Goal: Task Accomplishment & Management: Complete application form

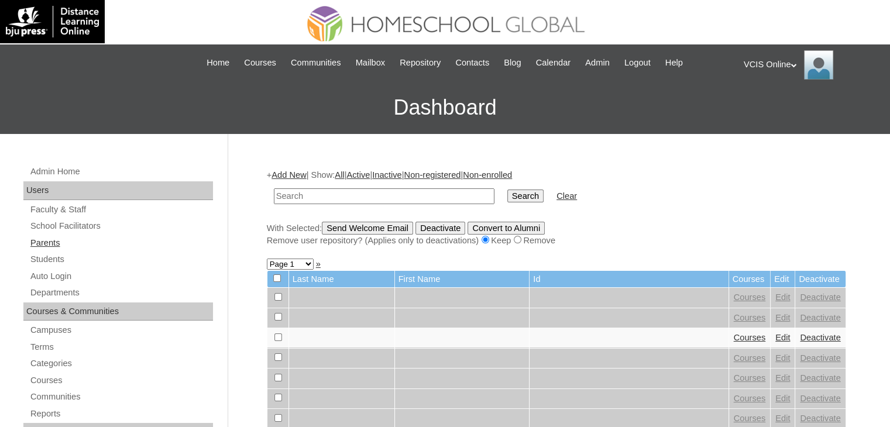
click at [46, 242] on link "Parents" at bounding box center [121, 243] width 184 height 15
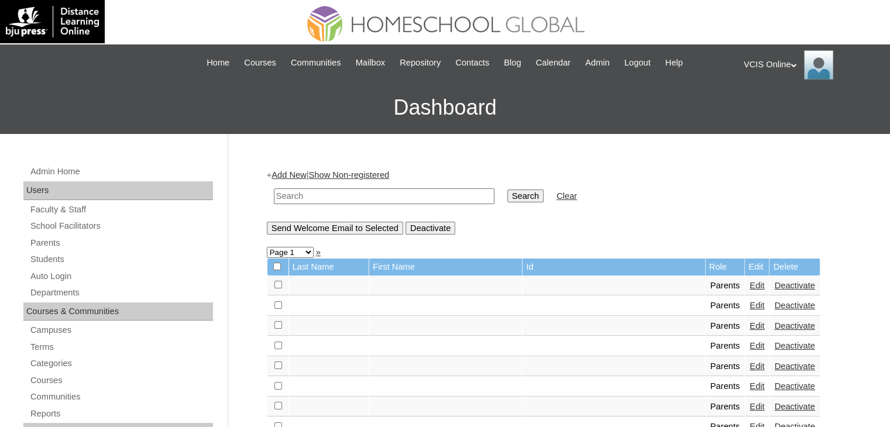
click at [40, 243] on link "Parents" at bounding box center [121, 243] width 184 height 15
click at [295, 170] on link "Add New" at bounding box center [288, 174] width 35 height 9
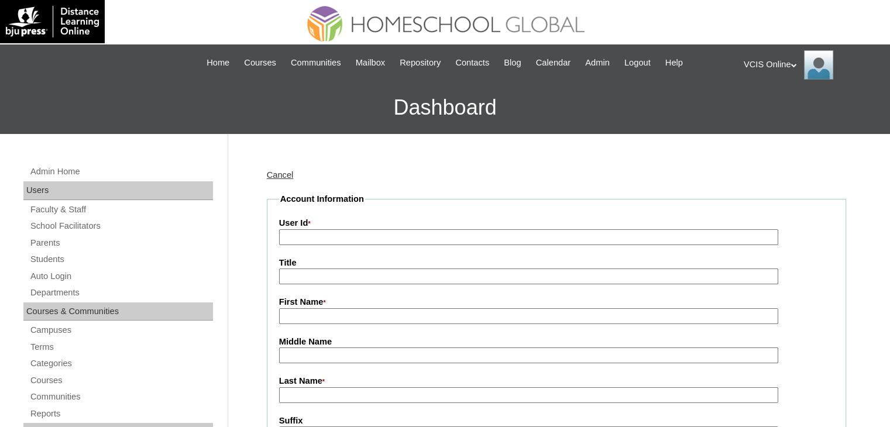
click at [305, 239] on input "User Id *" at bounding box center [528, 237] width 499 height 16
paste input "VCIS023-7A-2025"
type input "VCIS023-7A-2025"
click at [337, 312] on input "First Name *" at bounding box center [528, 316] width 499 height 16
paste input "Natala Catherine Ramsay"
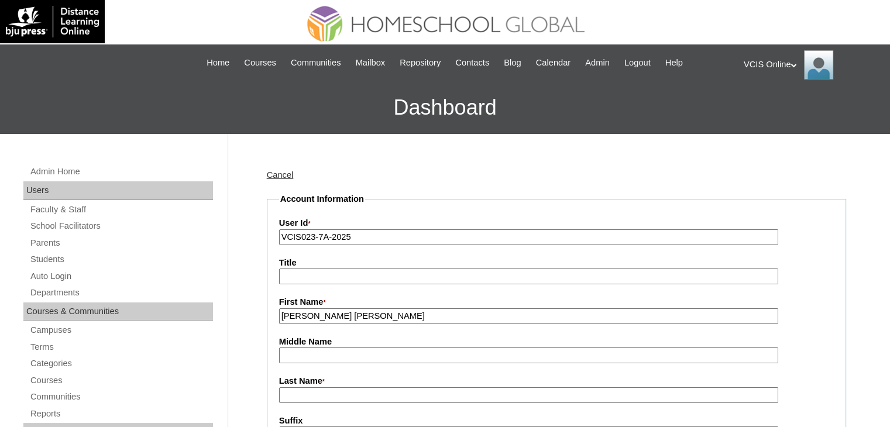
drag, startPoint x: 407, startPoint y: 311, endPoint x: 356, endPoint y: 317, distance: 51.8
click at [356, 317] on input "Natala Catherine Ramsay" at bounding box center [528, 316] width 499 height 16
type input "Natala Catherine"
click at [340, 358] on input "Middle Name" at bounding box center [528, 355] width 499 height 16
paste input "Ramsay"
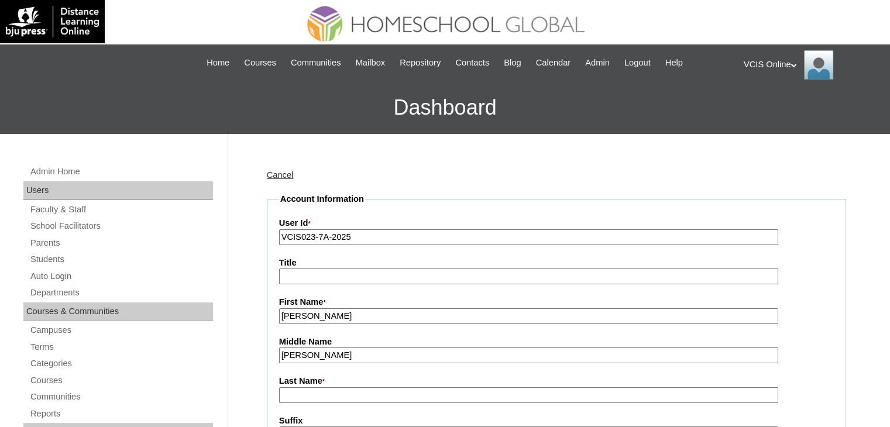
type input "Ramsay"
click at [333, 394] on input "Last Name *" at bounding box center [528, 395] width 499 height 16
type input "Bontilao"
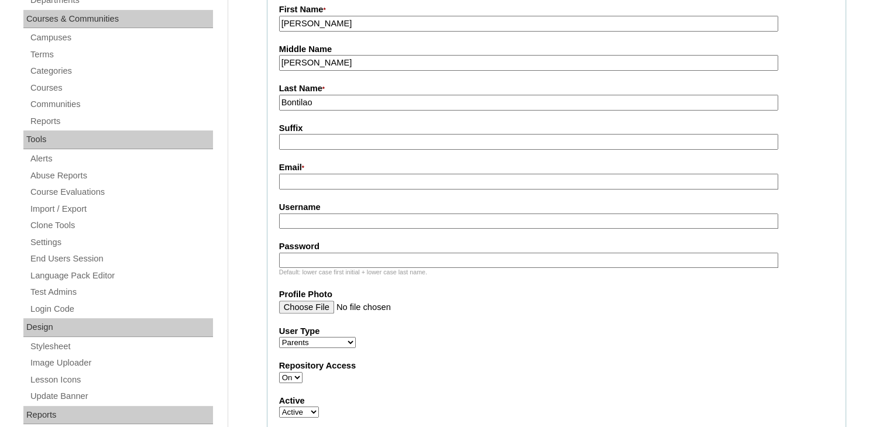
scroll to position [234, 0]
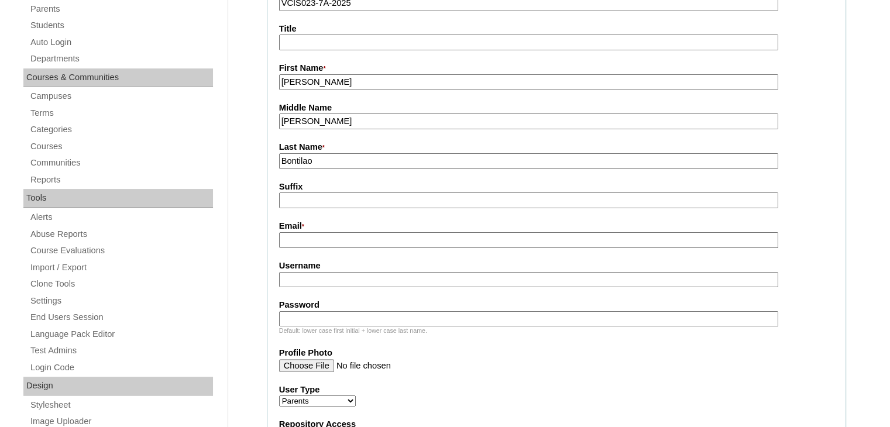
click at [324, 236] on input "Email *" at bounding box center [528, 240] width 499 height 16
paste input "natalabontilao@gmail.com"
type input "natalabontilao@gmail.com"
drag, startPoint x: 323, startPoint y: 275, endPoint x: 330, endPoint y: 258, distance: 18.4
click at [323, 275] on input "Username" at bounding box center [528, 280] width 499 height 16
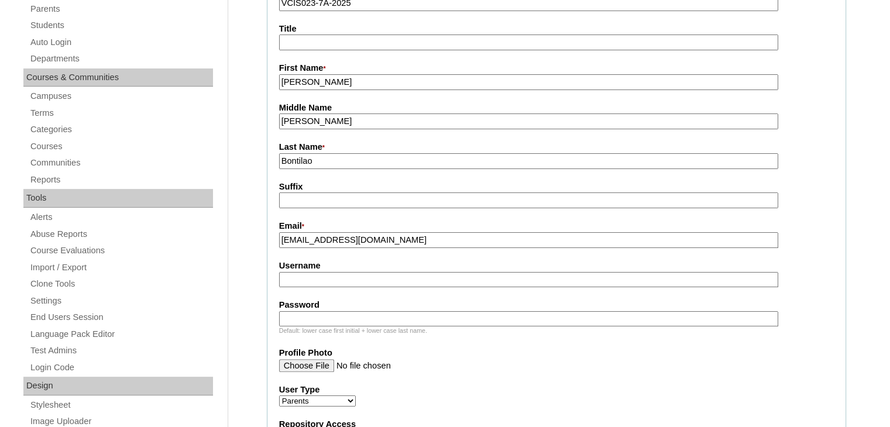
click at [340, 278] on input "Username" at bounding box center [528, 280] width 499 height 16
paste input "ncbontilao2025"
type input "ncbontilao2025"
click at [419, 317] on input "Password" at bounding box center [528, 319] width 499 height 16
paste input "YsdE56"
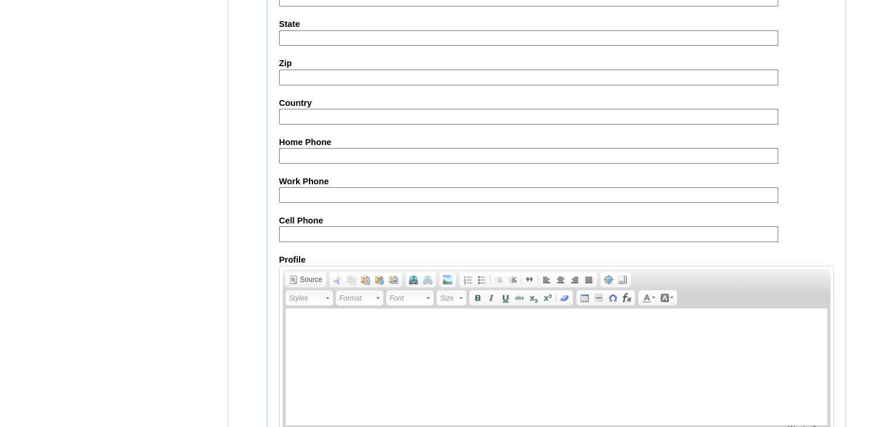
scroll to position [1142, 0]
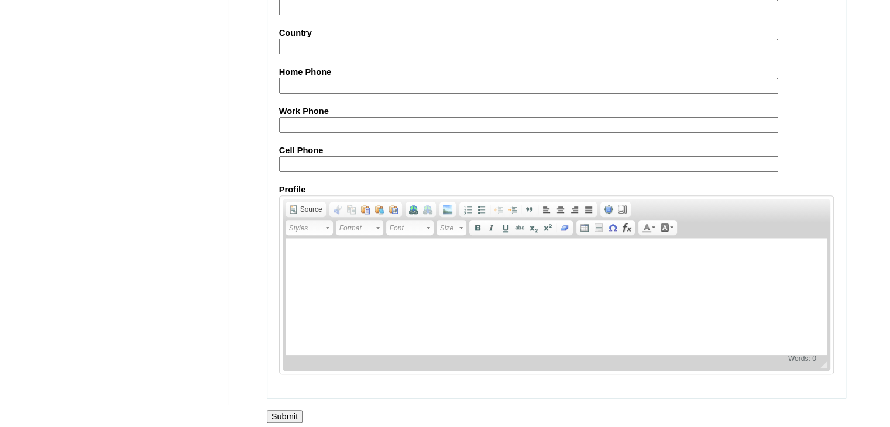
type input "YsdE56"
click at [282, 412] on input "Submit" at bounding box center [285, 416] width 36 height 13
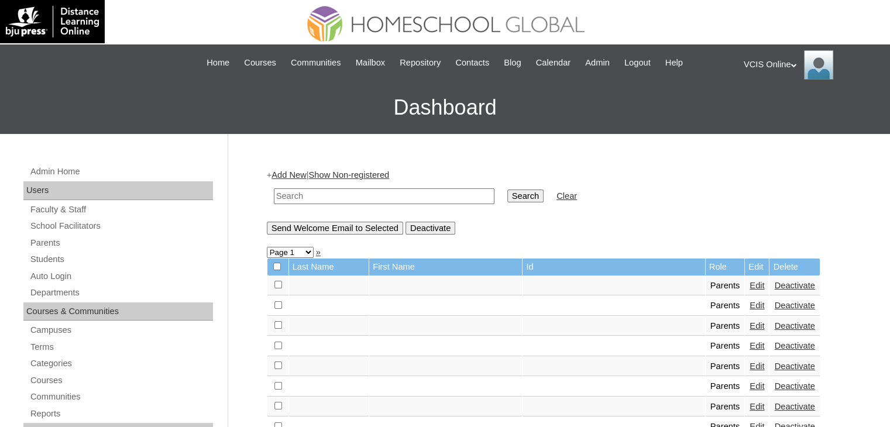
click at [323, 191] on input "text" at bounding box center [384, 196] width 220 height 16
paste input "VCIS023-7A-2025"
type input "VCIS023-7A-2025"
click at [507, 189] on input "Search" at bounding box center [525, 195] width 36 height 13
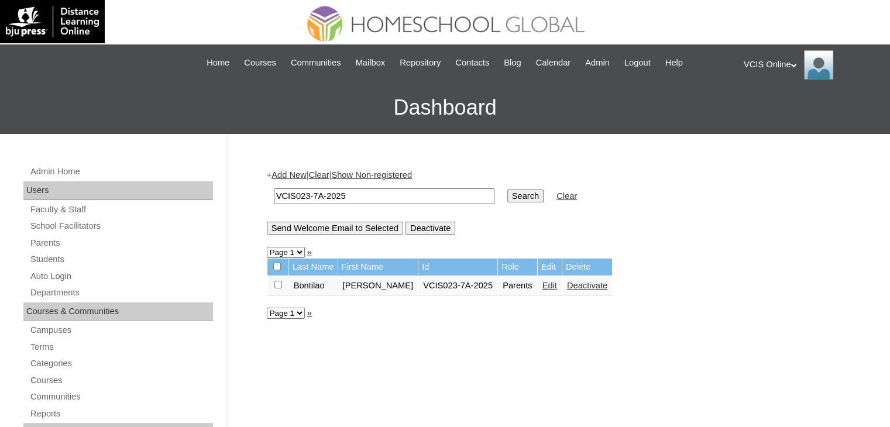
drag, startPoint x: 505, startPoint y: 330, endPoint x: 519, endPoint y: 318, distance: 19.1
click at [547, 284] on link "Edit" at bounding box center [549, 285] width 15 height 9
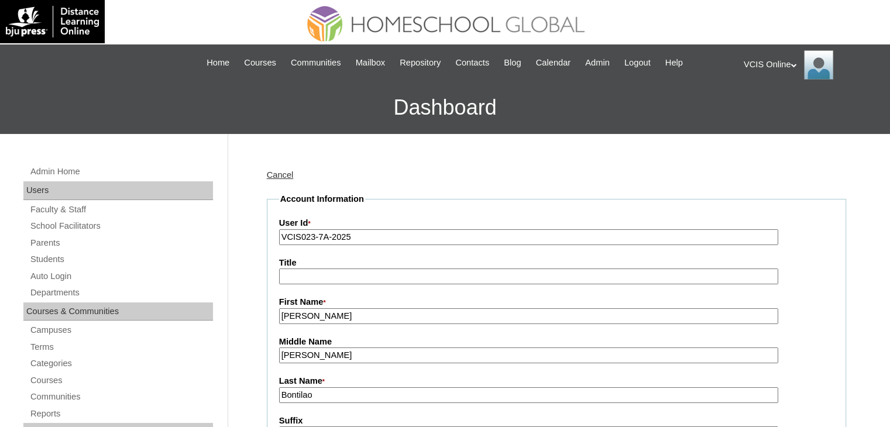
click at [343, 390] on input "Bontilao" at bounding box center [528, 395] width 499 height 16
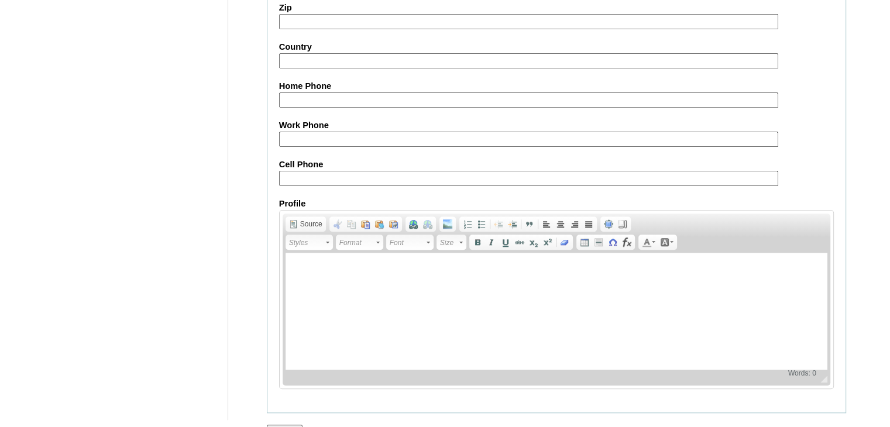
scroll to position [1099, 0]
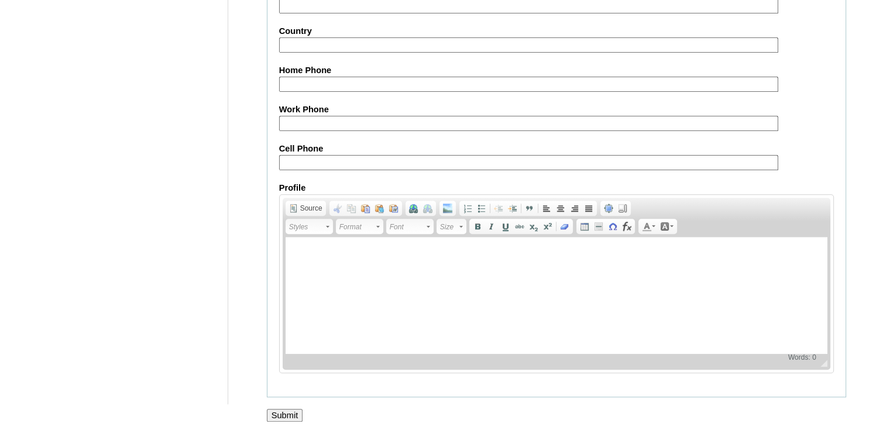
type input "Bontilao 2025"
click at [292, 409] on input "Submit" at bounding box center [285, 415] width 36 height 13
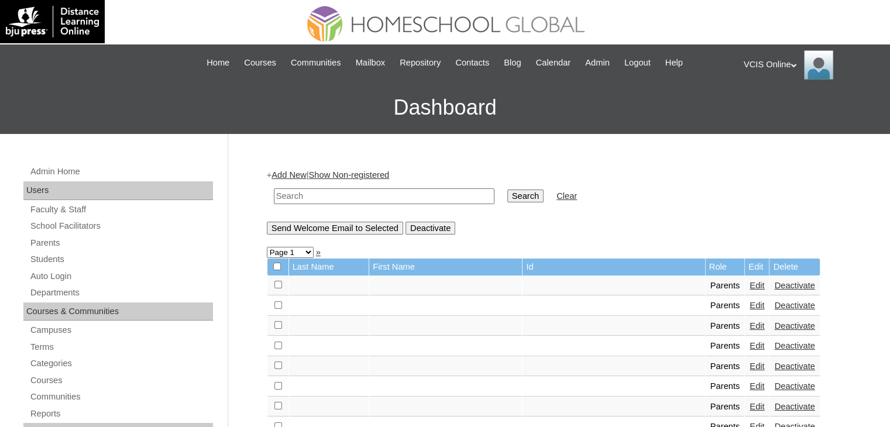
click at [398, 198] on input "text" at bounding box center [384, 196] width 220 height 16
paste input "VCIS023-7A-2025"
type input "VCIS023-7A-2025"
click at [507, 189] on input "Search" at bounding box center [525, 195] width 36 height 13
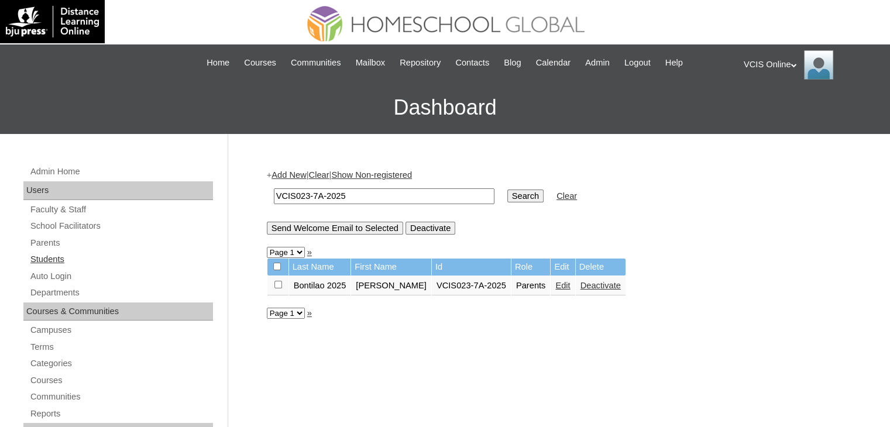
click at [58, 260] on link "Students" at bounding box center [121, 259] width 184 height 15
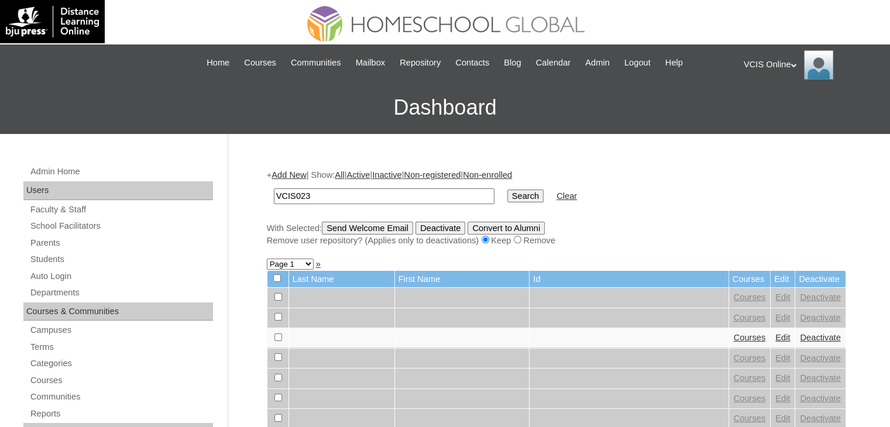
type input "VCIS023-7A-2025"
click at [507, 189] on input "Search" at bounding box center [525, 195] width 36 height 13
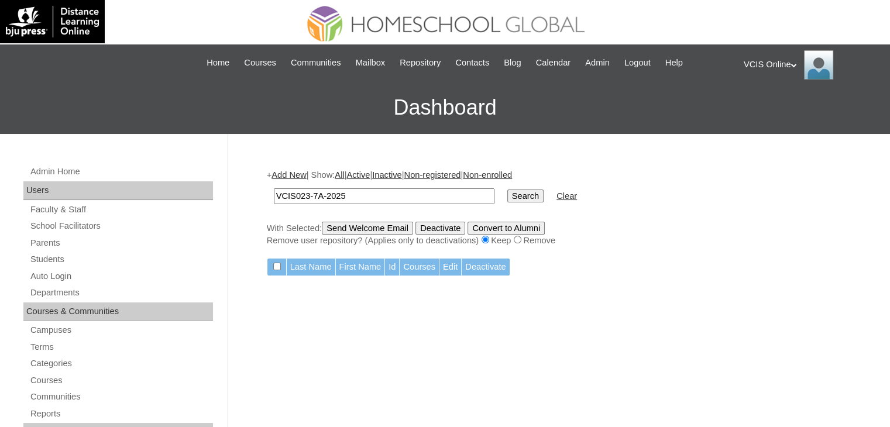
click at [354, 188] on input "VCIS023-7A-2025" at bounding box center [384, 196] width 220 height 16
click at [49, 242] on link "Parents" at bounding box center [121, 243] width 184 height 15
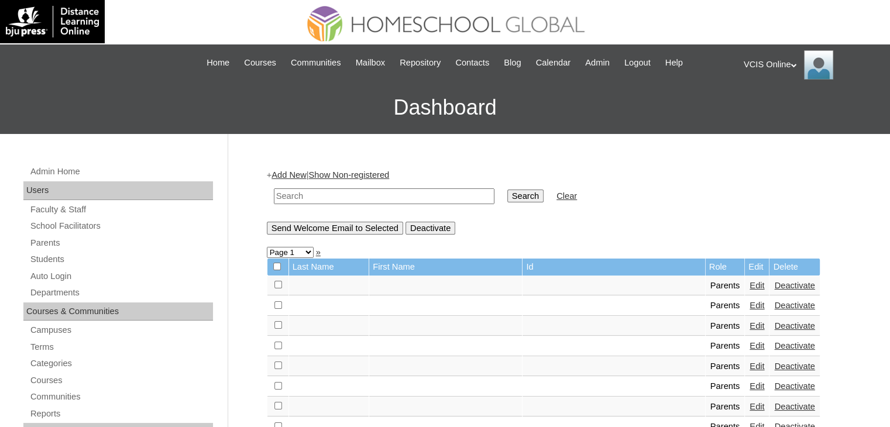
click at [349, 195] on input "text" at bounding box center [384, 196] width 220 height 16
type input "VCIS023-7A-2025"
click at [507, 198] on input "Search" at bounding box center [525, 195] width 36 height 13
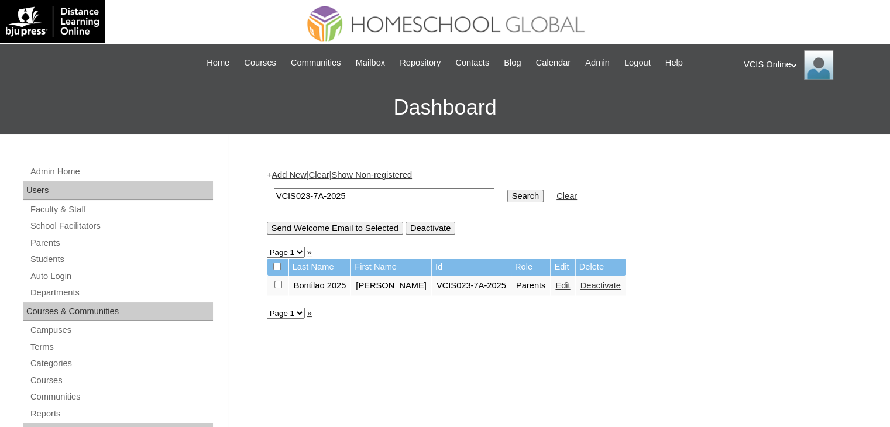
drag, startPoint x: 545, startPoint y: 283, endPoint x: 554, endPoint y: 284, distance: 8.8
click at [548, 283] on td "Parents" at bounding box center [530, 286] width 39 height 20
click at [567, 284] on link "Edit" at bounding box center [562, 285] width 15 height 9
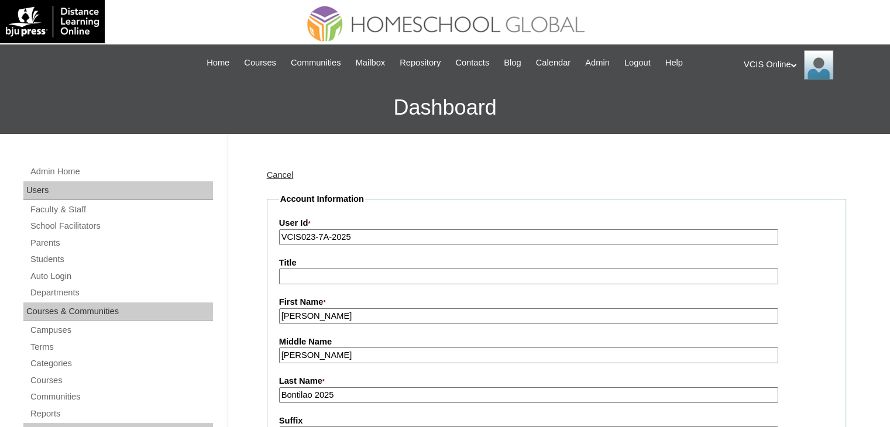
click at [333, 239] on input "VCIS023-7A-2025" at bounding box center [528, 237] width 499 height 16
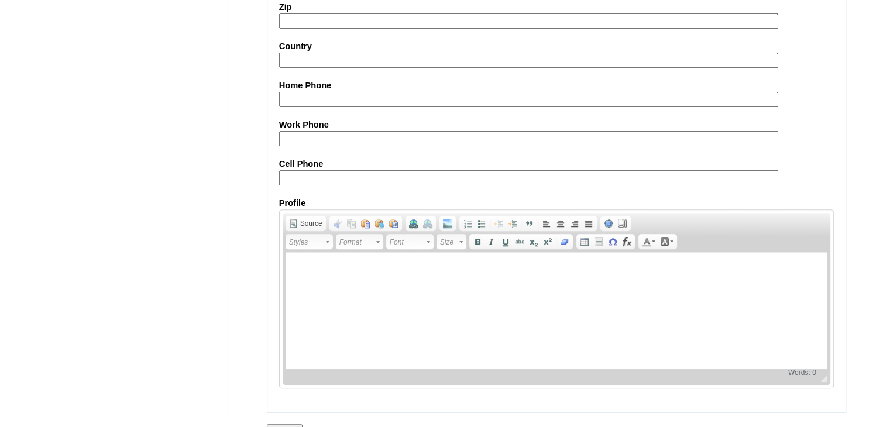
scroll to position [1099, 0]
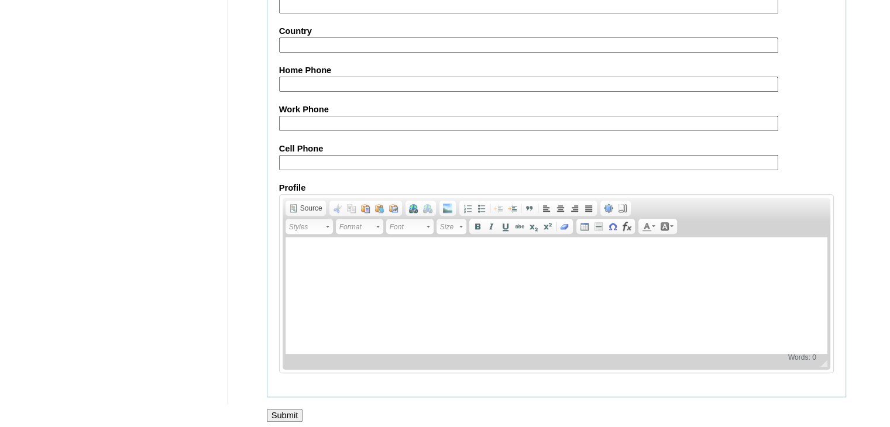
type input "VCIS023-7A-PA2025"
click at [281, 409] on input "Submit" at bounding box center [285, 415] width 36 height 13
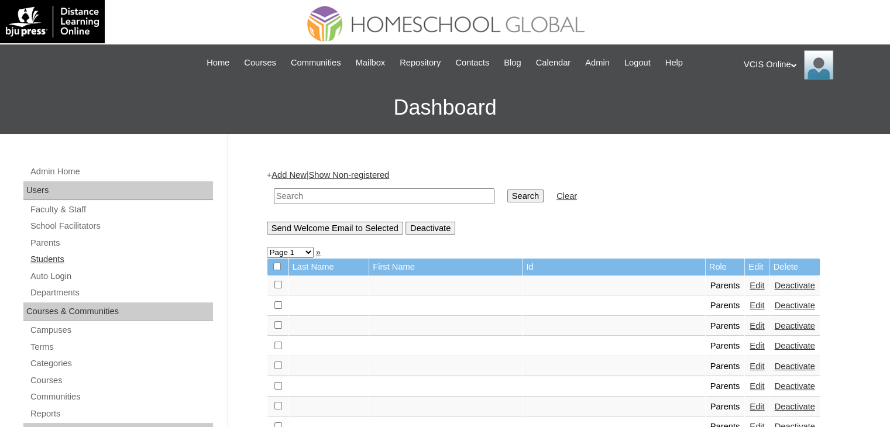
click at [50, 261] on link "Students" at bounding box center [121, 259] width 184 height 15
click at [49, 256] on link "Students" at bounding box center [121, 259] width 184 height 15
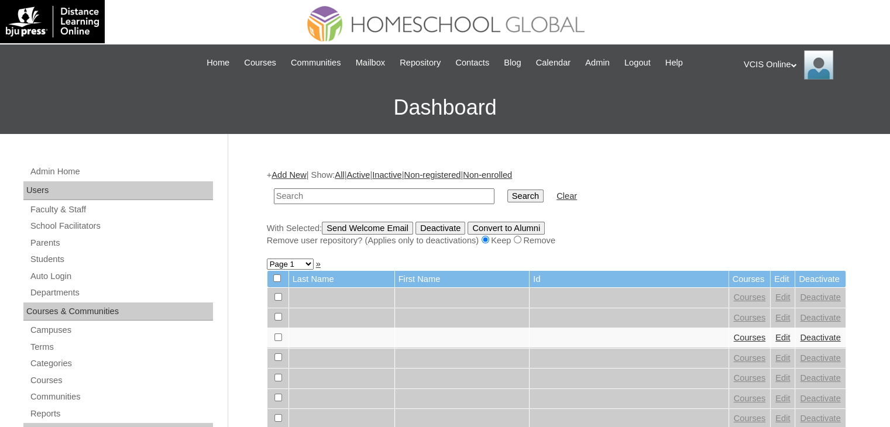
click at [299, 175] on link "Add New" at bounding box center [288, 174] width 35 height 9
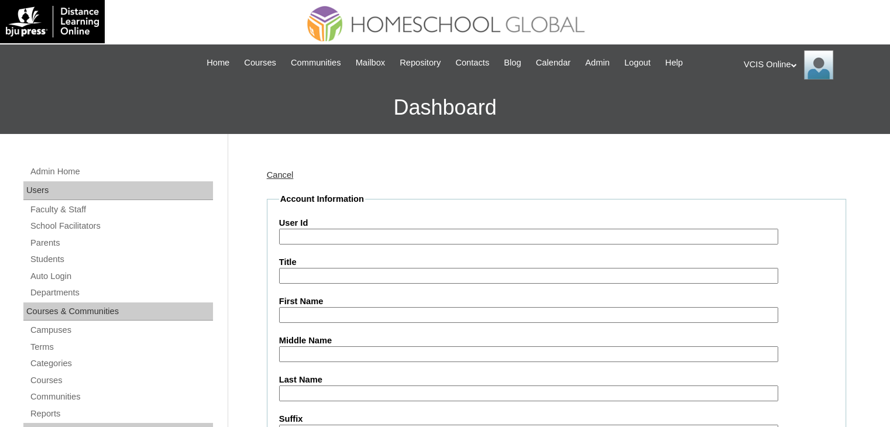
click at [456, 229] on input "User Id" at bounding box center [528, 237] width 499 height 16
paste input "VCIS023-7A-SA2025"
type input "VCIS023-7A-SA2025"
click at [315, 318] on input "First Name" at bounding box center [528, 315] width 499 height 16
click at [343, 309] on input "First Name" at bounding box center [528, 315] width 499 height 16
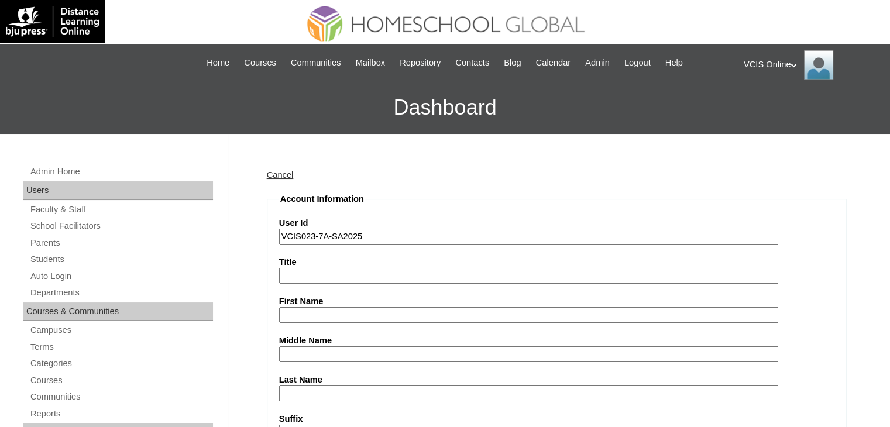
paste input "Aela Nicole Ramsay Bontilao"
drag, startPoint x: 398, startPoint y: 314, endPoint x: 332, endPoint y: 313, distance: 66.1
click at [332, 313] on input "Aela Nicole Ramsay Bontilao" at bounding box center [528, 315] width 499 height 16
type input "Aela Nicole"
click at [335, 350] on input "Middle Name" at bounding box center [528, 354] width 499 height 16
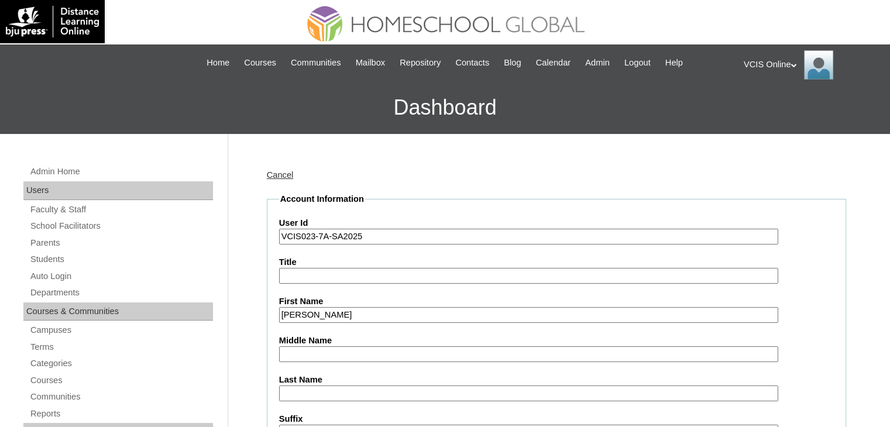
paste input "Ramsay Bontilao"
drag, startPoint x: 356, startPoint y: 353, endPoint x: 315, endPoint y: 349, distance: 40.6
click at [315, 349] on input "Ramsay Bontilao" at bounding box center [528, 354] width 499 height 16
type input "[PERSON_NAME]"
click at [320, 390] on input "Last Name" at bounding box center [528, 393] width 499 height 16
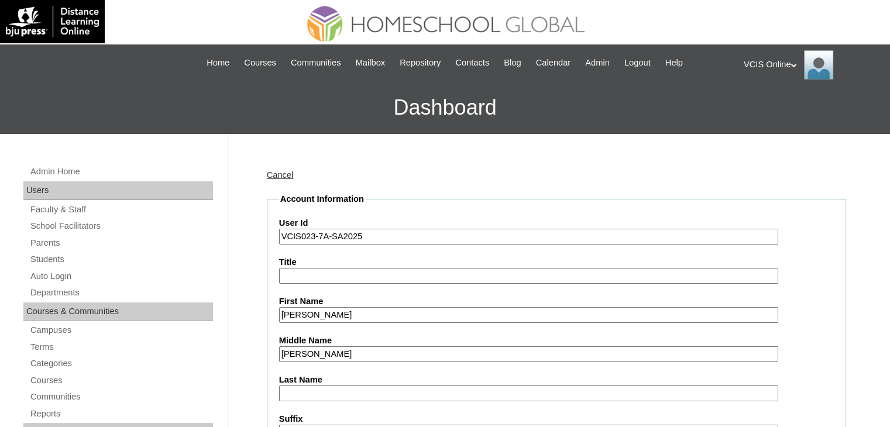
paste input "Bontilao"
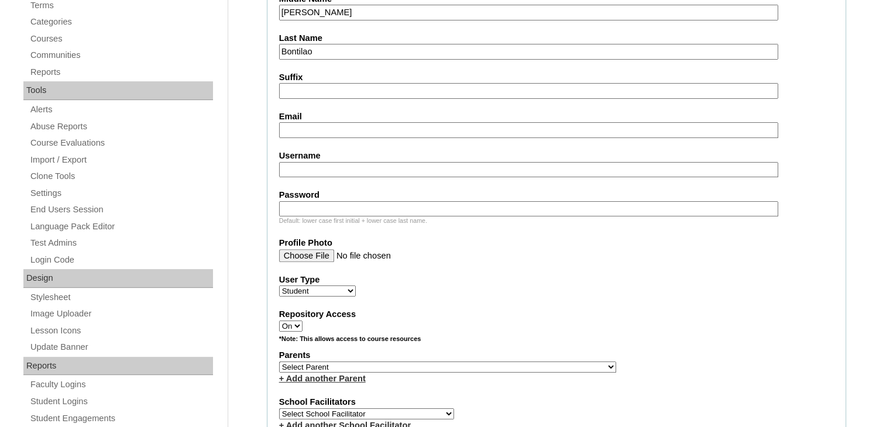
scroll to position [351, 0]
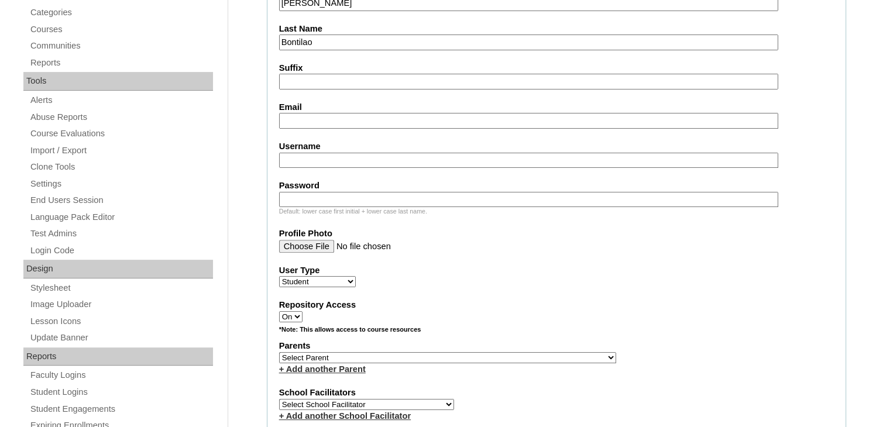
type input "Bontilao"
click at [292, 153] on input "Username" at bounding box center [528, 161] width 499 height 16
click at [313, 154] on input "Username" at bounding box center [528, 161] width 499 height 16
paste input "anbontilao2025"
type input "anbontilao2025"
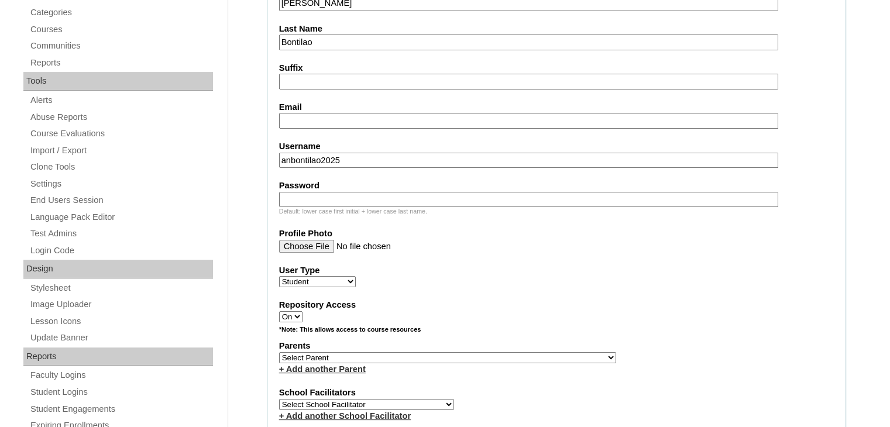
click at [302, 192] on input "Password" at bounding box center [528, 200] width 499 height 16
paste input "JSr98R"
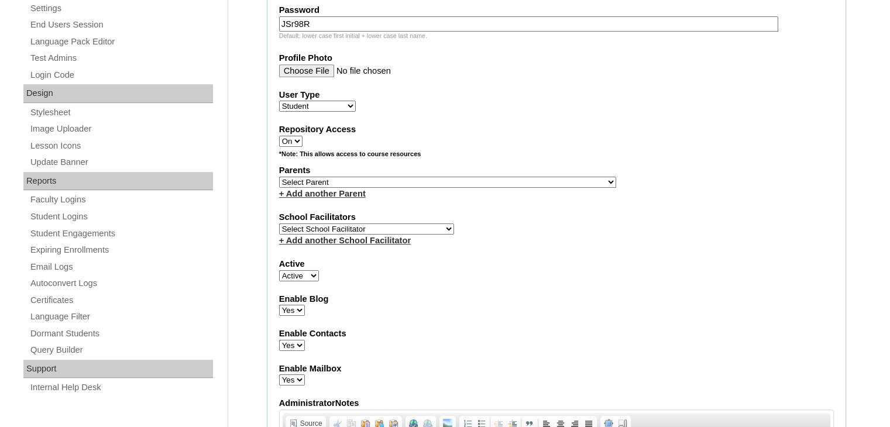
scroll to position [468, 0]
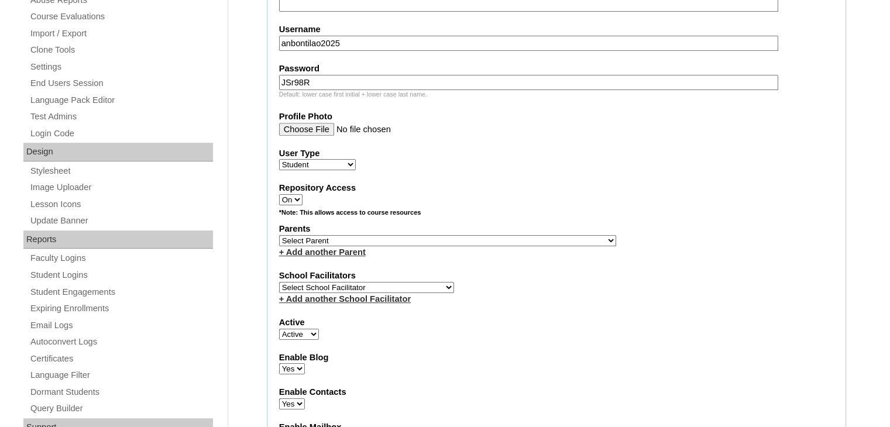
type input "JSr98R"
click at [329, 235] on select "Select Parent , , , , , , , , , , , , , , , , , , , , , , , , , , , , , , , , ,…" at bounding box center [447, 240] width 337 height 11
select select "44055"
click at [279, 235] on select "Select Parent , , , , , , , , , , , , , , , , , , , , , , , , , , , , , , , , ,…" at bounding box center [447, 240] width 337 height 11
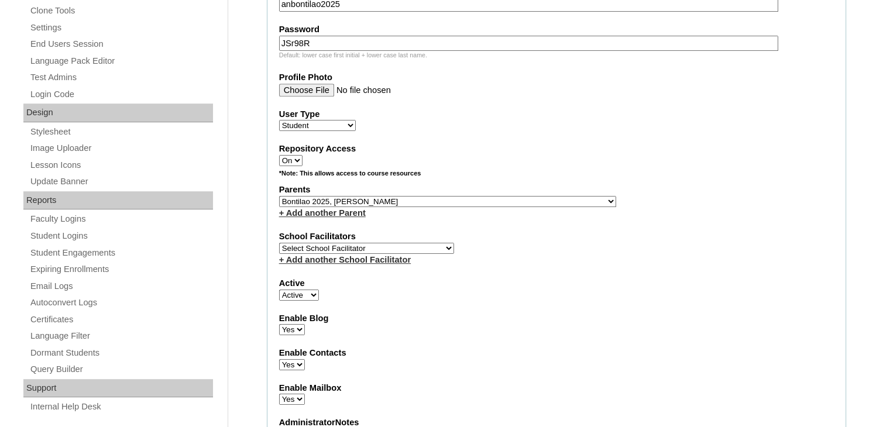
scroll to position [526, 0]
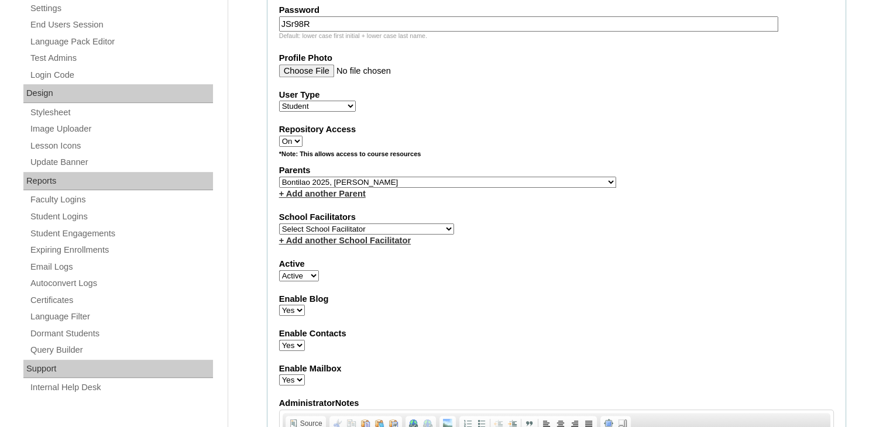
click at [361, 225] on select "Select School Facilitator Norman Añain Ruffa Abadijas Mary Abella Gloryfe Abion…" at bounding box center [366, 228] width 175 height 11
select select "39291"
click at [279, 223] on select "Select School Facilitator Norman Añain Ruffa Abadijas Mary Abella Gloryfe Abion…" at bounding box center [366, 228] width 175 height 11
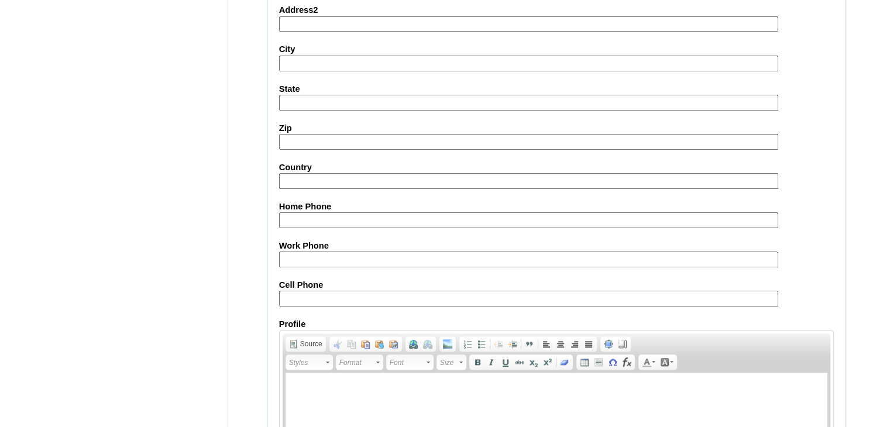
scroll to position [1340, 0]
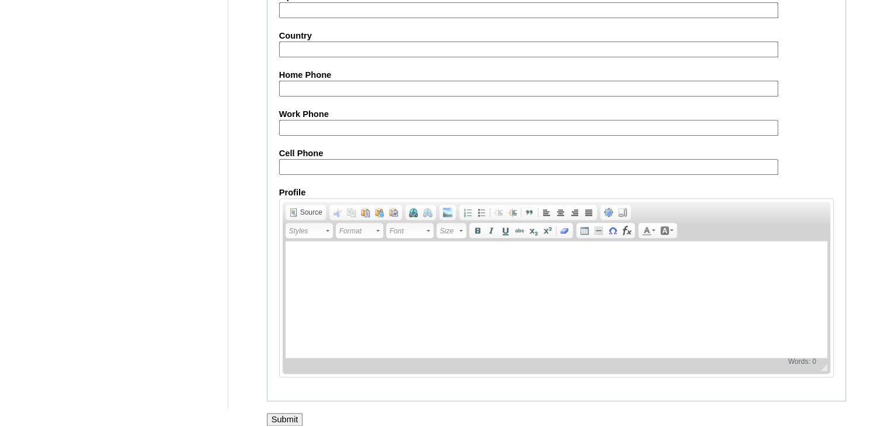
click at [283, 413] on input "Submit" at bounding box center [285, 419] width 36 height 13
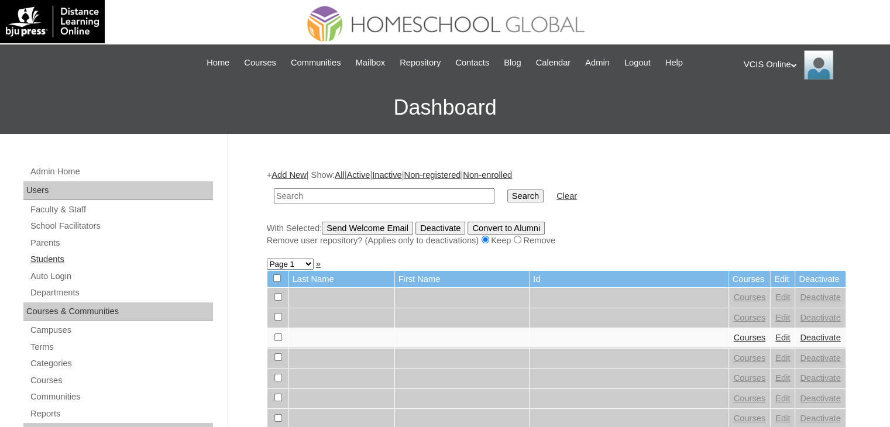
click at [57, 254] on link "Students" at bounding box center [121, 259] width 184 height 15
click at [336, 198] on input "text" at bounding box center [384, 196] width 220 height 16
type input "VCIS023-7A-SA2025"
click at [507, 189] on input "Search" at bounding box center [525, 195] width 36 height 13
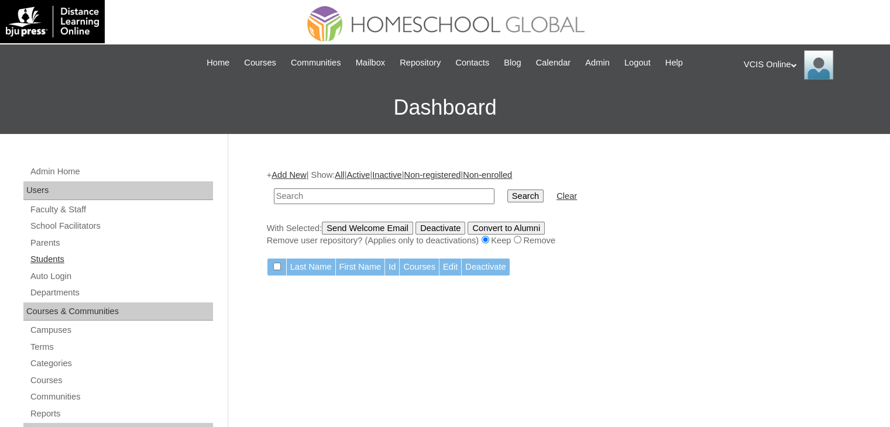
click at [57, 260] on link "Students" at bounding box center [121, 259] width 184 height 15
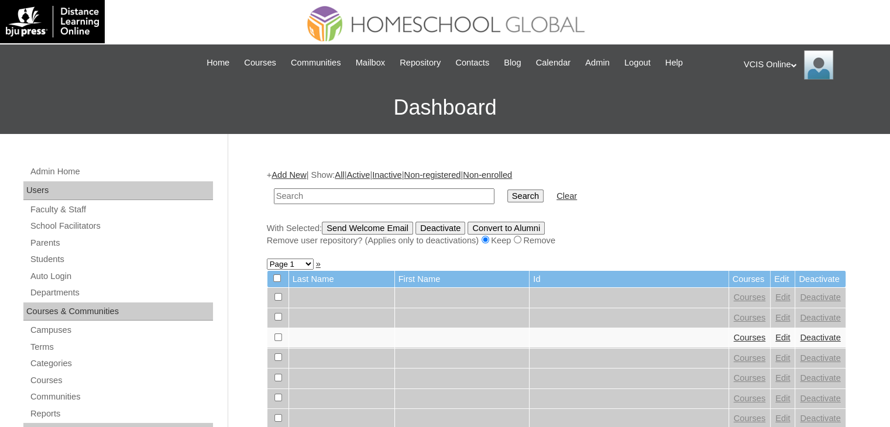
click at [316, 198] on input "text" at bounding box center [384, 196] width 220 height 16
type input "VCIS023-7A-SA2025"
click at [507, 189] on input "Search" at bounding box center [525, 195] width 36 height 13
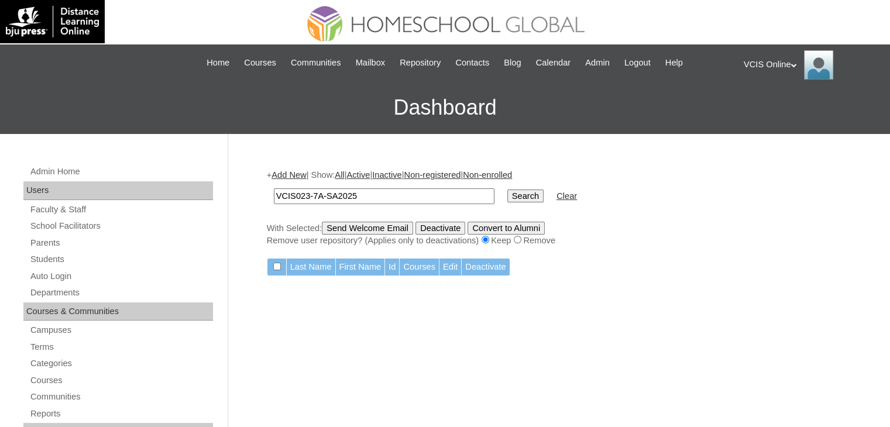
click at [300, 174] on link "Add New" at bounding box center [288, 174] width 35 height 9
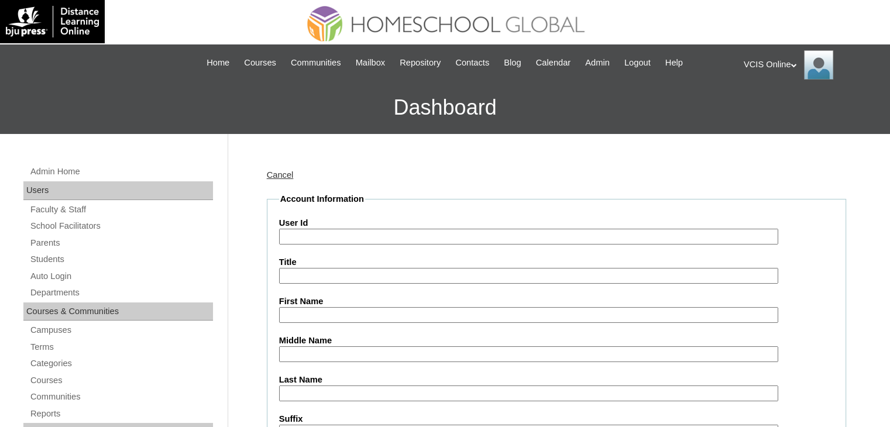
click at [304, 233] on input "User Id" at bounding box center [528, 237] width 499 height 16
paste input "VCIS023-7A-SA2025"
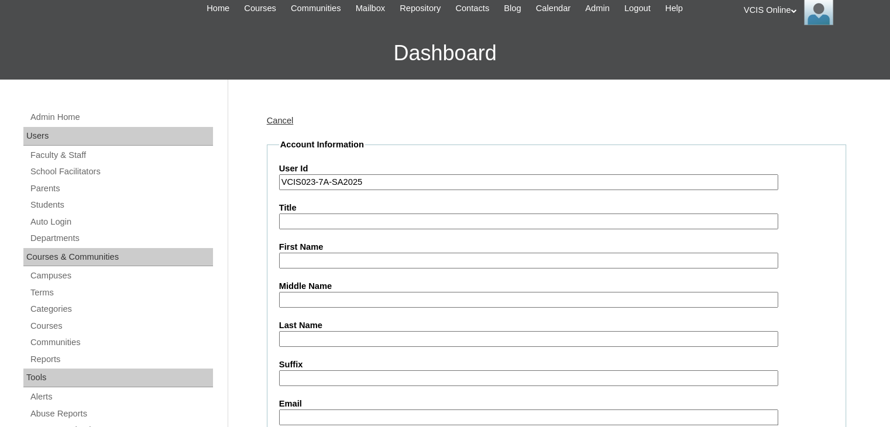
scroll to position [117, 0]
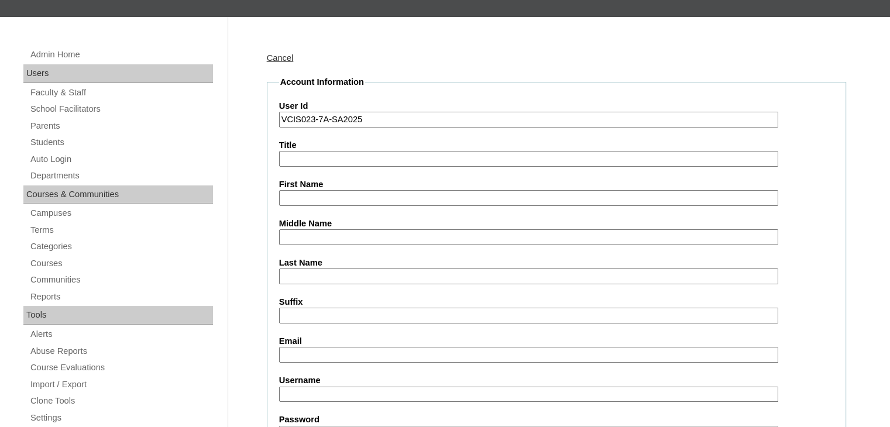
type input "VCIS023-7A-SA2025"
click at [335, 197] on input "First Name" at bounding box center [528, 198] width 499 height 16
click at [330, 232] on input "Middle Name" at bounding box center [528, 237] width 499 height 16
click at [327, 195] on input "First Name" at bounding box center [528, 198] width 499 height 16
paste input "Aela Nicole Ramsay Bontilao"
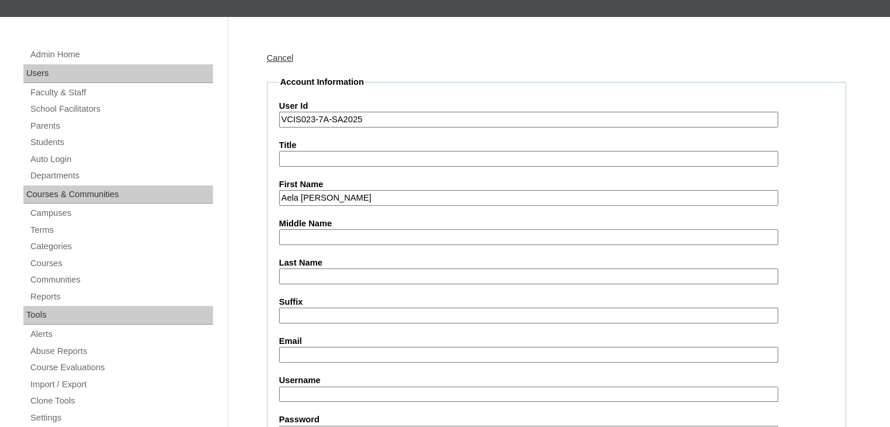
drag, startPoint x: 385, startPoint y: 195, endPoint x: 330, endPoint y: 197, distance: 54.4
click at [330, 197] on input "Aela Nicole Ramsay Bontilao" at bounding box center [528, 198] width 499 height 16
type input "Aela Nicole"
click at [317, 235] on input "Middle Name" at bounding box center [528, 237] width 499 height 16
paste input "Ramsay Bontilao"
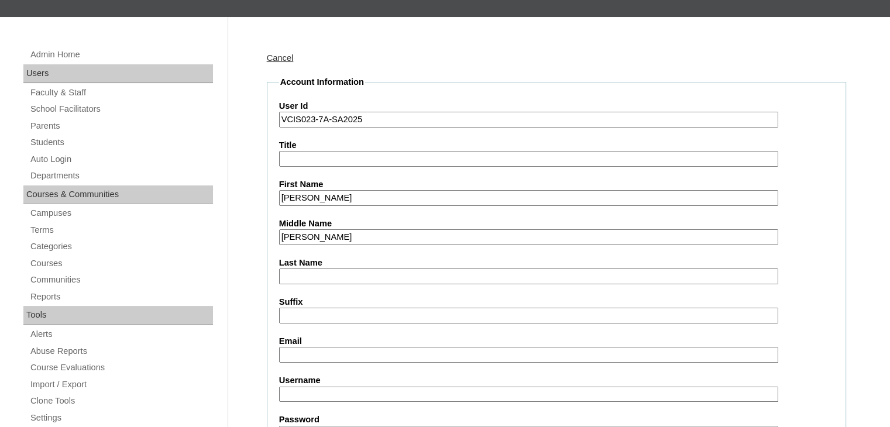
drag, startPoint x: 363, startPoint y: 236, endPoint x: 315, endPoint y: 233, distance: 47.5
click at [315, 233] on input "Ramsay Bontilao" at bounding box center [528, 237] width 499 height 16
type input "Ramsay"
click at [297, 279] on input "Last Name" at bounding box center [528, 276] width 499 height 16
paste input "Bontilao"
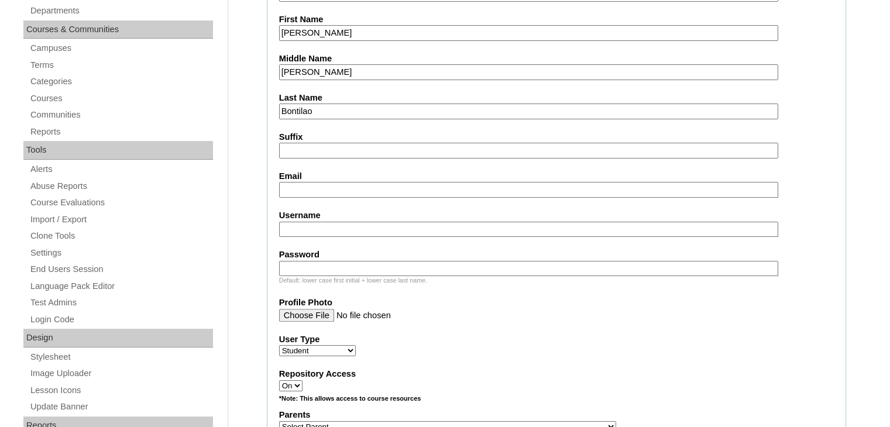
scroll to position [292, 0]
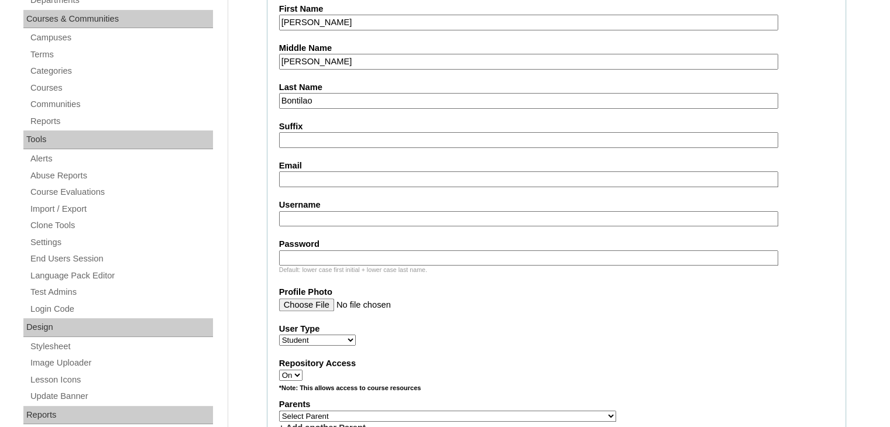
type input "Bontilao"
click at [309, 174] on input "Email" at bounding box center [528, 179] width 499 height 16
paste input "natalabontilao@gmail.com"
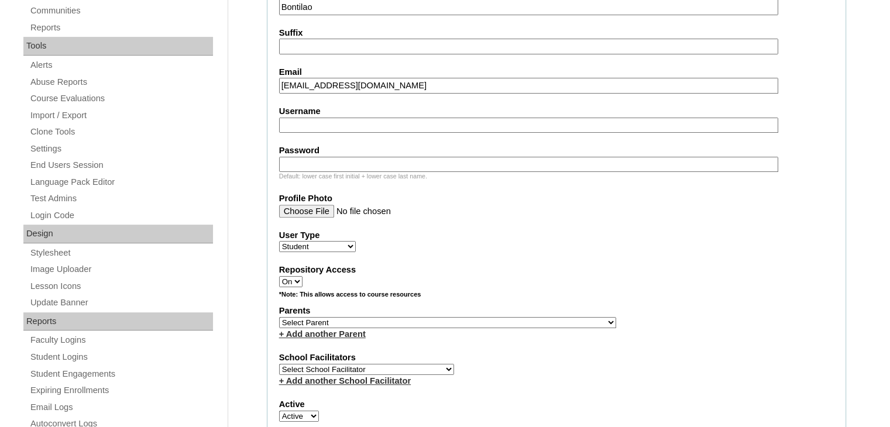
scroll to position [409, 0]
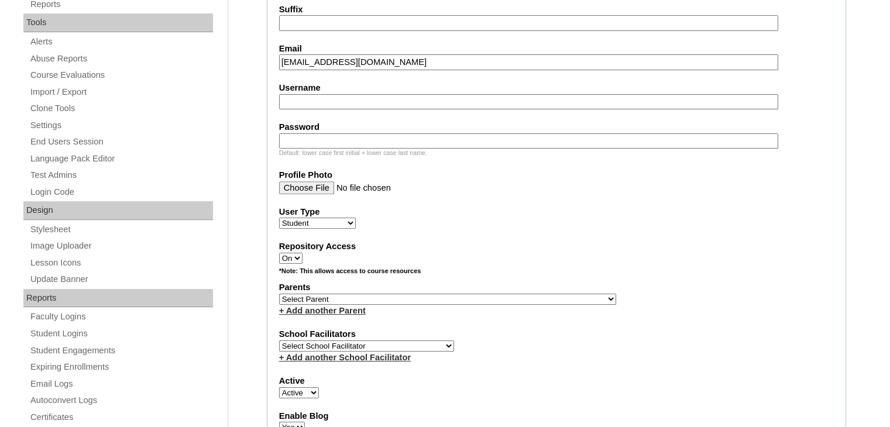
type input "natalabontilao@gmail.com"
click at [325, 94] on input "Username" at bounding box center [528, 102] width 499 height 16
click at [302, 101] on input "Username" at bounding box center [528, 102] width 499 height 16
paste input "anbontilao2025"
type input "anbontilao2025"
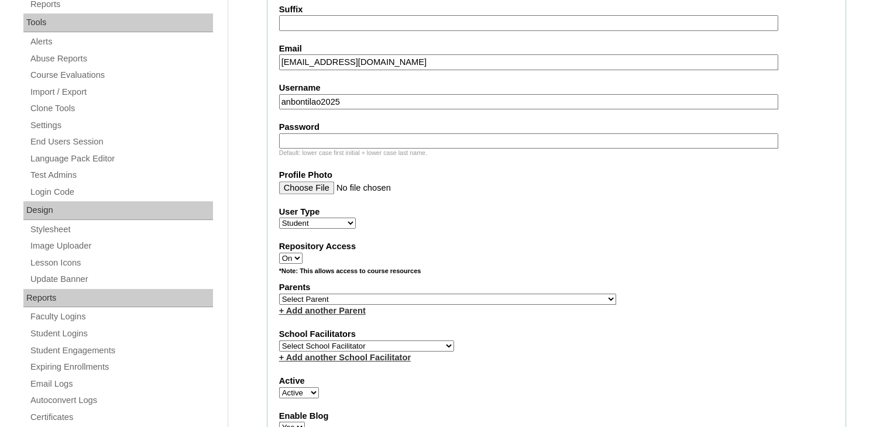
click at [328, 127] on label "Password" at bounding box center [556, 127] width 554 height 12
click at [328, 133] on input "Password" at bounding box center [528, 141] width 499 height 16
paste input "JSr98R"
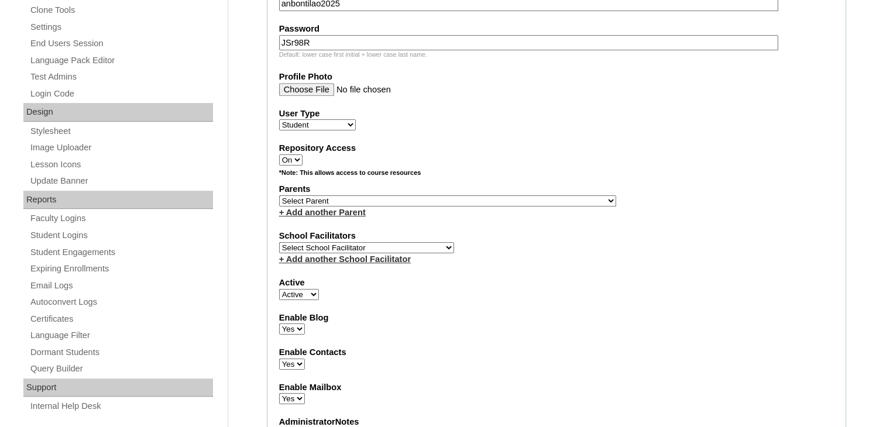
scroll to position [526, 0]
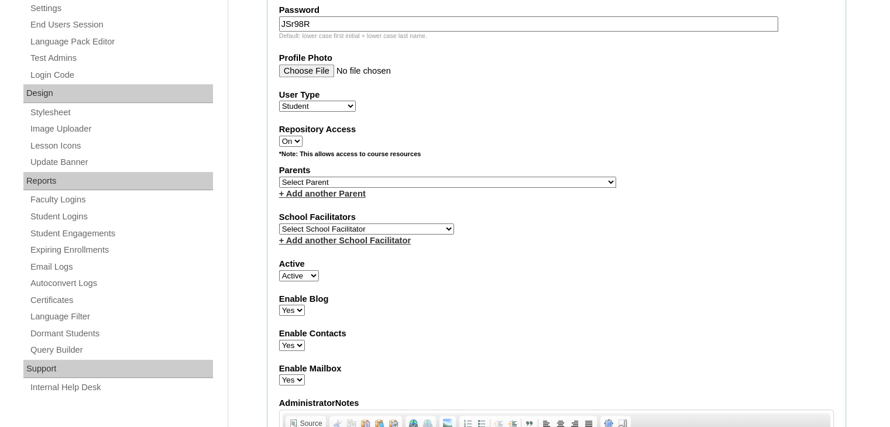
type input "JSr98R"
click at [327, 177] on select "Select Parent , , , , , , , , , , , , , , , , , , , , , , , , , , , , , , , , ,…" at bounding box center [447, 182] width 337 height 11
drag, startPoint x: 365, startPoint y: 177, endPoint x: 578, endPoint y: 245, distance: 223.4
click at [365, 177] on select "Select Parent , , , , , , , , , , , , , , , , , , , , , , , , , , , , , , , , ,…" at bounding box center [447, 182] width 337 height 11
click at [469, 177] on select "Select Parent , , , , , , , , , , , , , , , , , , , , , , , , , , , , , , , , ,…" at bounding box center [447, 182] width 337 height 11
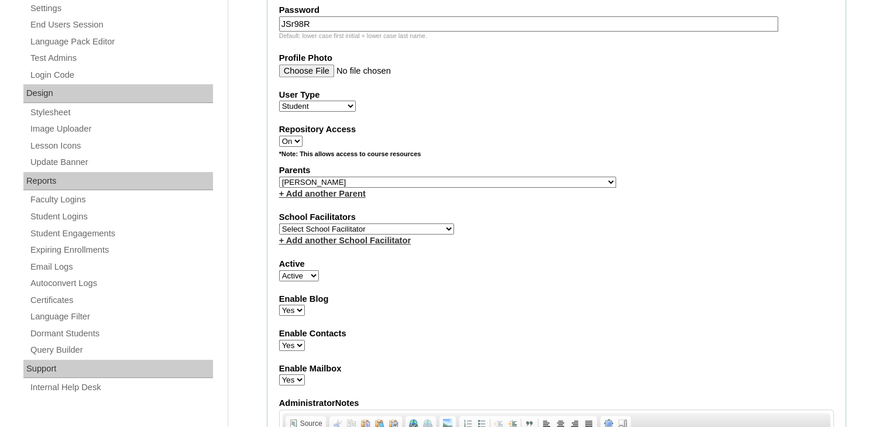
select select "44055"
click at [279, 177] on select "Select Parent , , , , , , , , , , , , , , , , , , , , , , , , , , , , , , , , ,…" at bounding box center [447, 182] width 337 height 11
click at [459, 265] on div "Active Active Inactive" at bounding box center [556, 269] width 554 height 23
click at [372, 225] on select "Select School Facilitator Norman Añain Ruffa Abadijas Mary Abella Gloryfe Abion…" at bounding box center [366, 228] width 175 height 11
select select "39291"
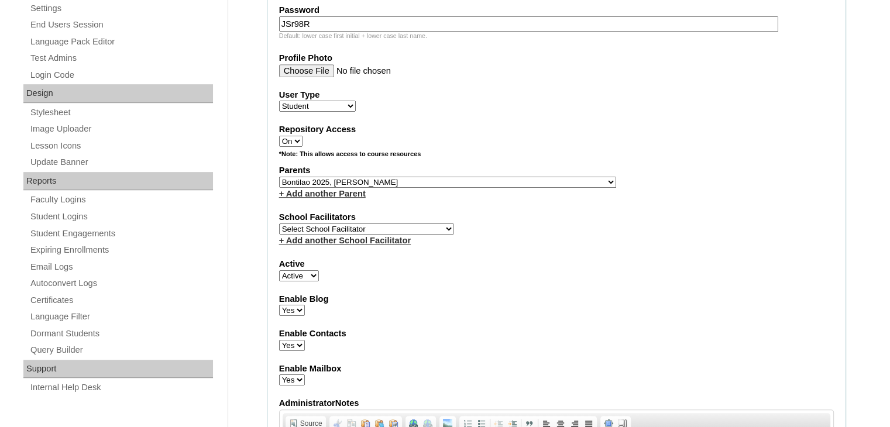
click at [279, 223] on select "Select School Facilitator Norman Añain Ruffa Abadijas Mary Abella Gloryfe Abion…" at bounding box center [366, 228] width 175 height 11
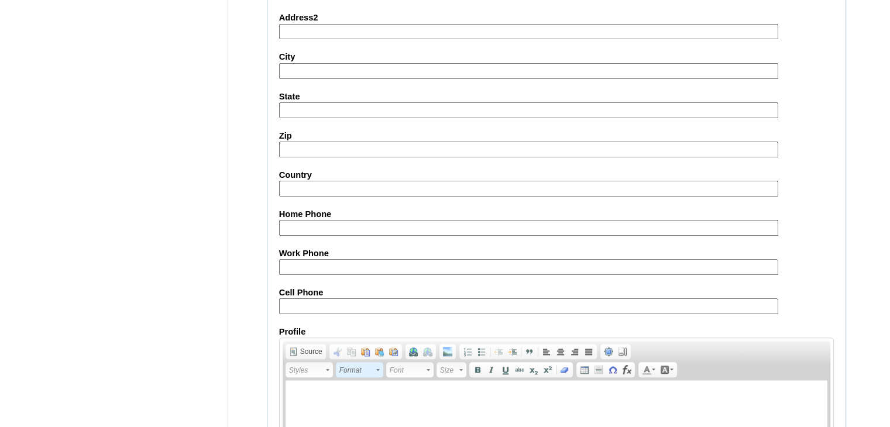
scroll to position [1340, 0]
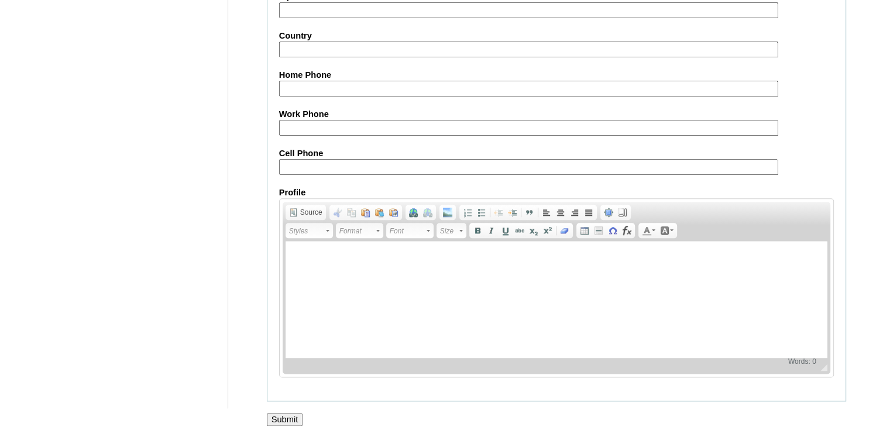
click at [295, 413] on input "Submit" at bounding box center [285, 419] width 36 height 13
click at [299, 413] on input "Submit" at bounding box center [285, 419] width 36 height 13
click at [283, 413] on input "Submit" at bounding box center [285, 419] width 36 height 13
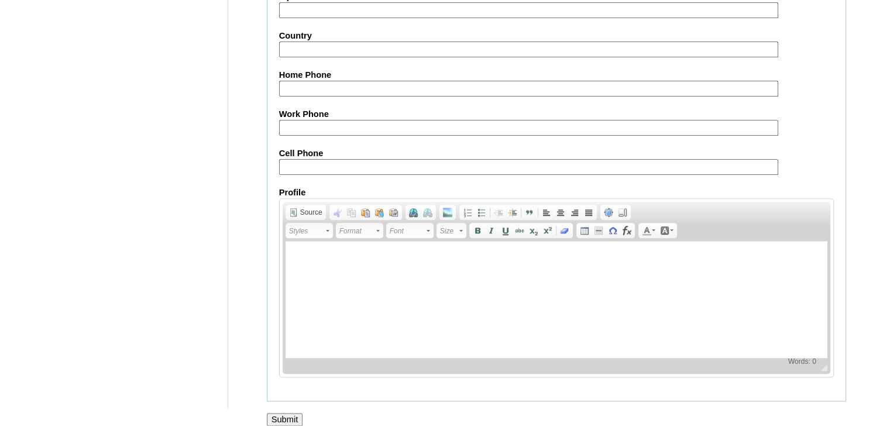
click at [283, 413] on input "Submit" at bounding box center [285, 419] width 36 height 13
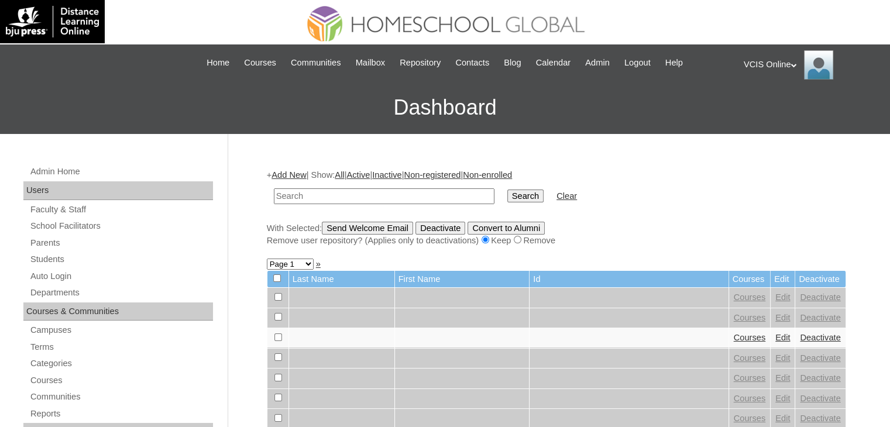
click at [367, 195] on input "text" at bounding box center [384, 196] width 220 height 16
type input "[URL][DOMAIN_NAME]"
click at [360, 192] on input "text" at bounding box center [384, 196] width 220 height 16
paste input "VCIS023-7A-SA2025"
type input "VCIS023-7A-SA2025"
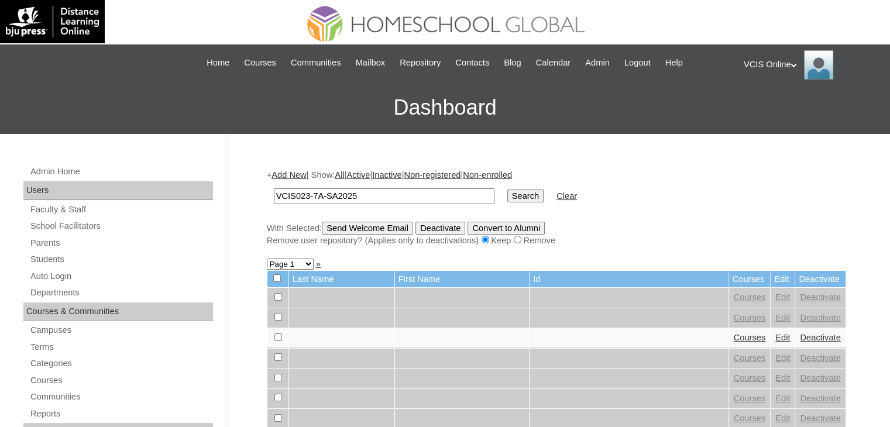
click at [507, 196] on input "Search" at bounding box center [525, 195] width 36 height 13
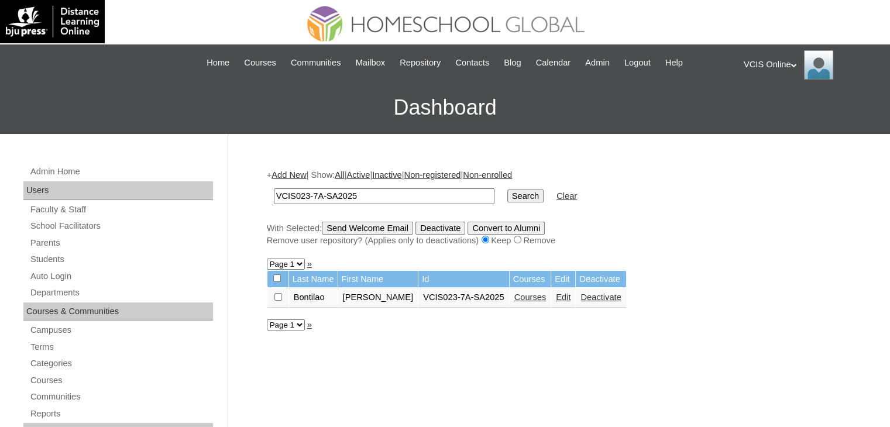
click at [514, 299] on link "Courses" at bounding box center [530, 296] width 32 height 9
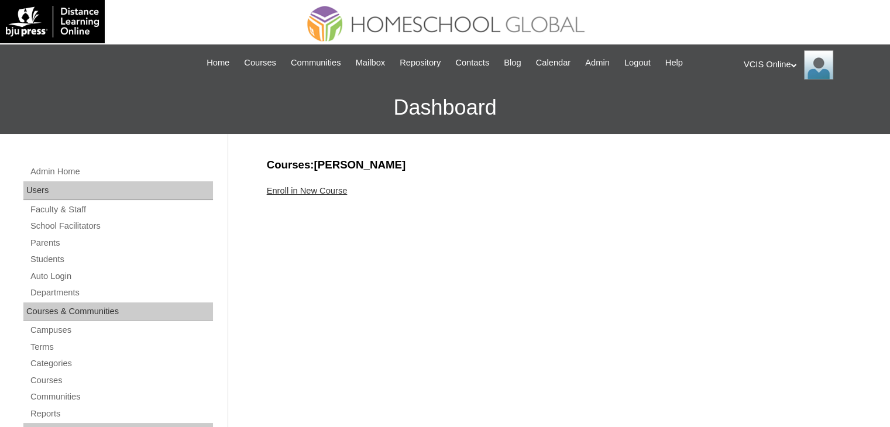
click at [336, 191] on link "Enroll in New Course" at bounding box center [307, 190] width 81 height 9
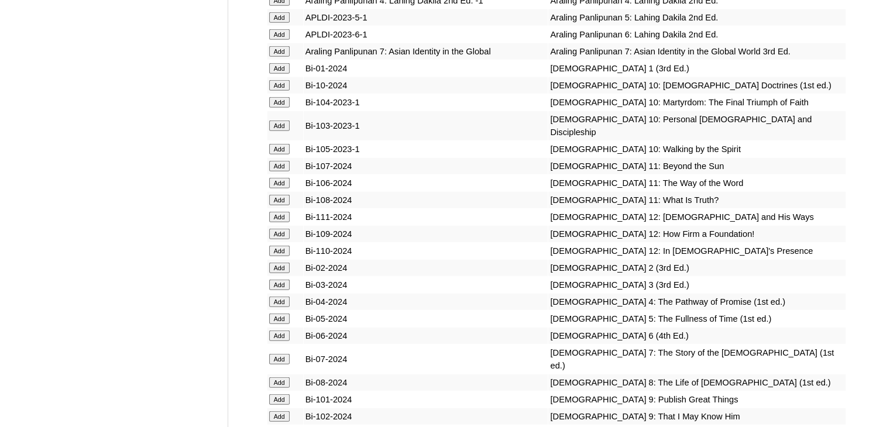
scroll to position [3100, 0]
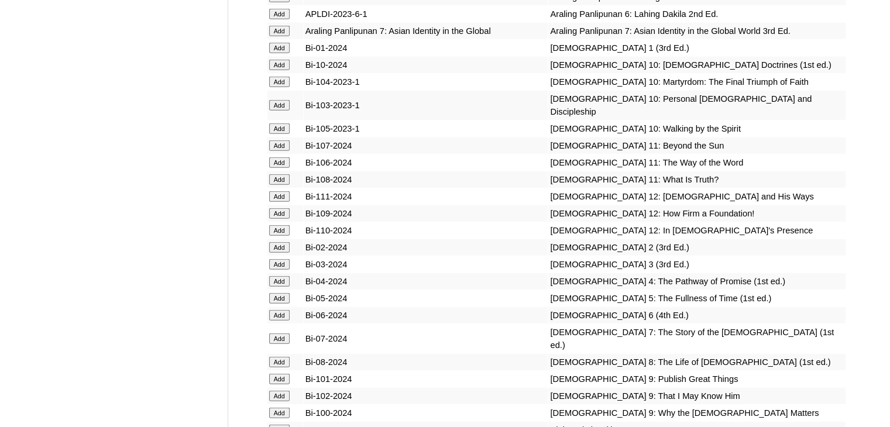
click at [285, 36] on input "Add" at bounding box center [279, 31] width 20 height 11
click at [282, 344] on input "Add" at bounding box center [279, 338] width 20 height 11
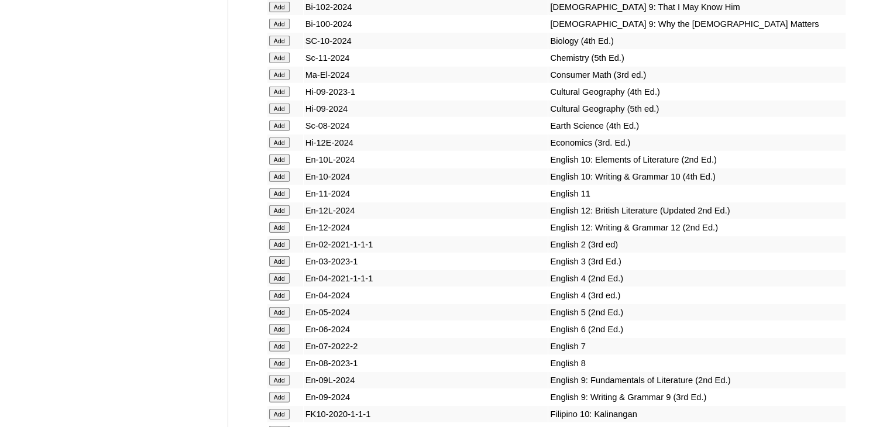
scroll to position [3509, 0]
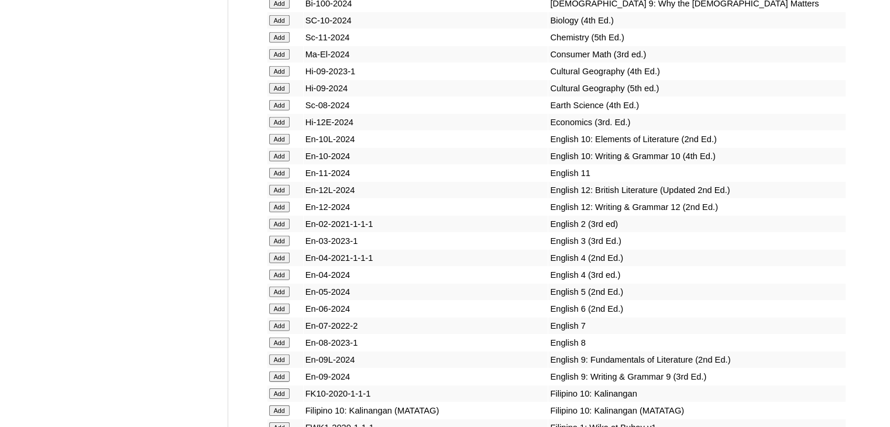
click at [274, 111] on input "Add" at bounding box center [279, 105] width 20 height 11
click at [284, 331] on input "Add" at bounding box center [279, 325] width 20 height 11
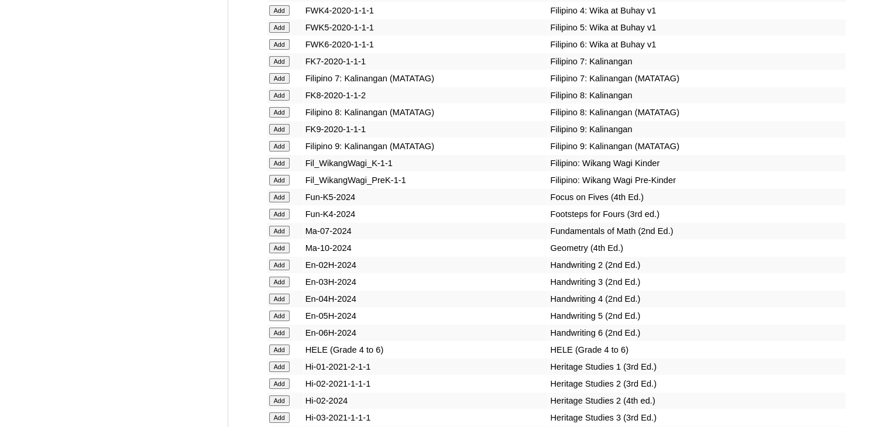
scroll to position [3918, 0]
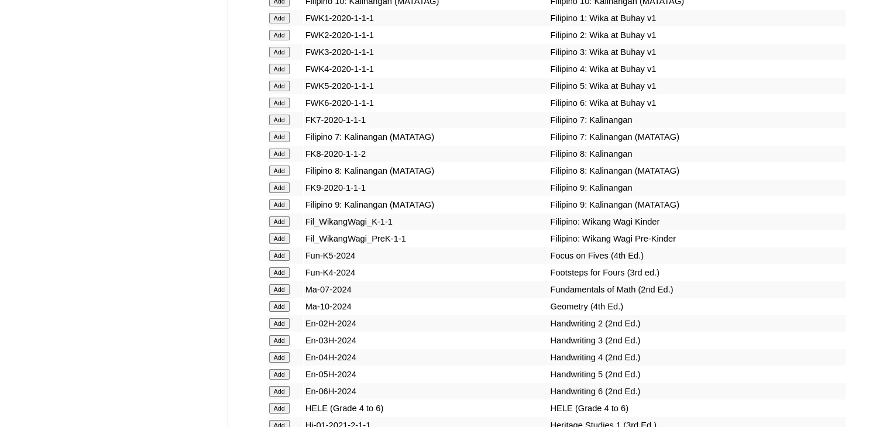
click at [277, 142] on input "Add" at bounding box center [279, 137] width 20 height 11
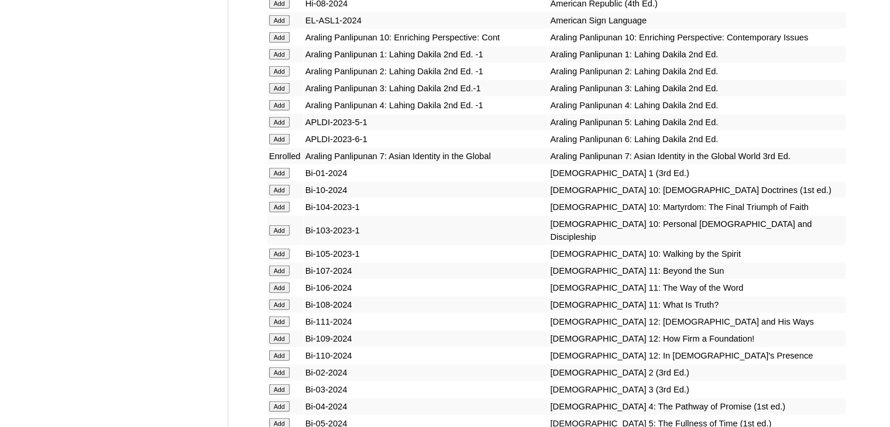
scroll to position [2983, 0]
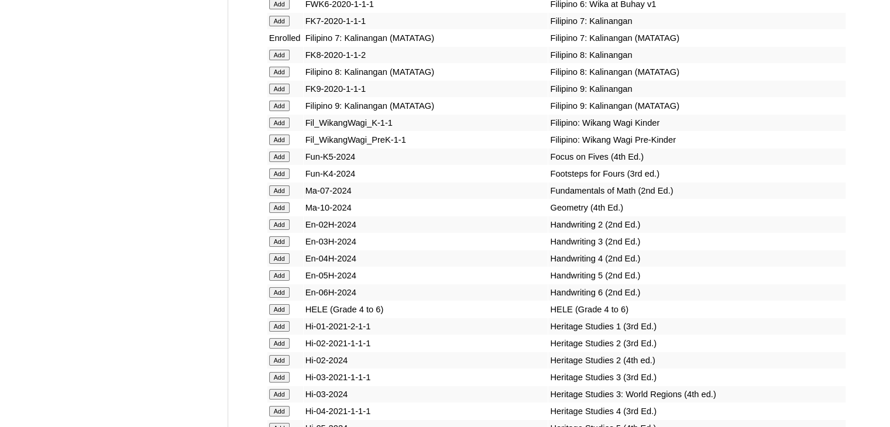
scroll to position [4725, 0]
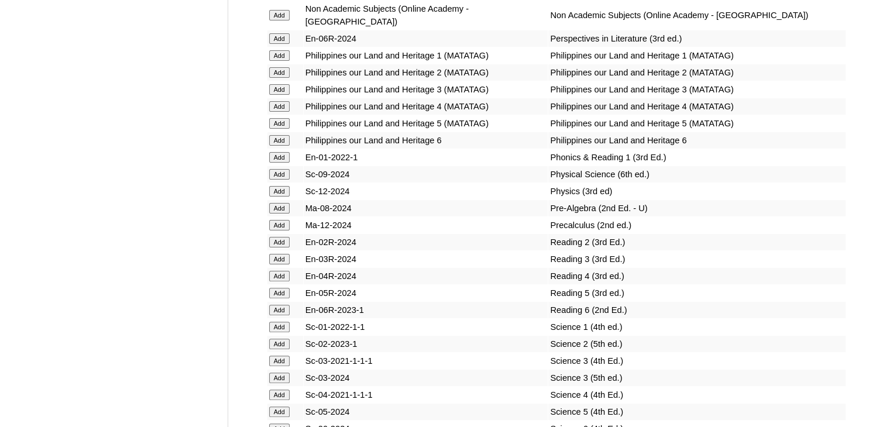
click at [280, 213] on input "Add" at bounding box center [279, 208] width 20 height 11
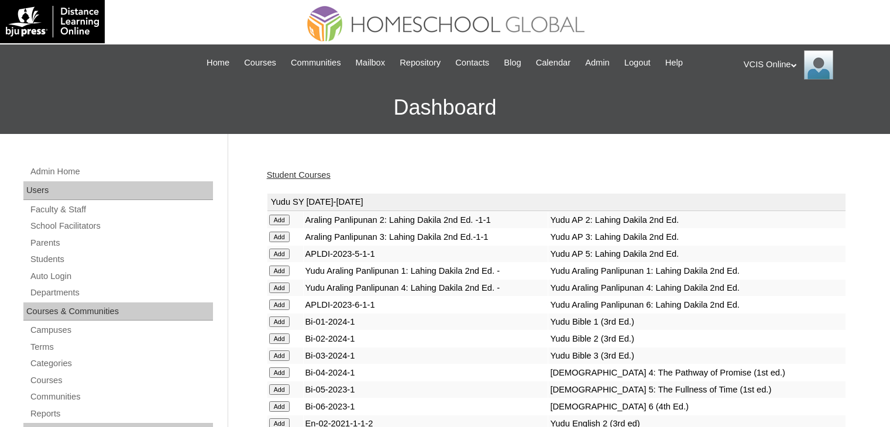
click at [297, 180] on div "Student Courses" at bounding box center [556, 175] width 579 height 12
click at [318, 175] on link "Student Courses" at bounding box center [299, 174] width 64 height 9
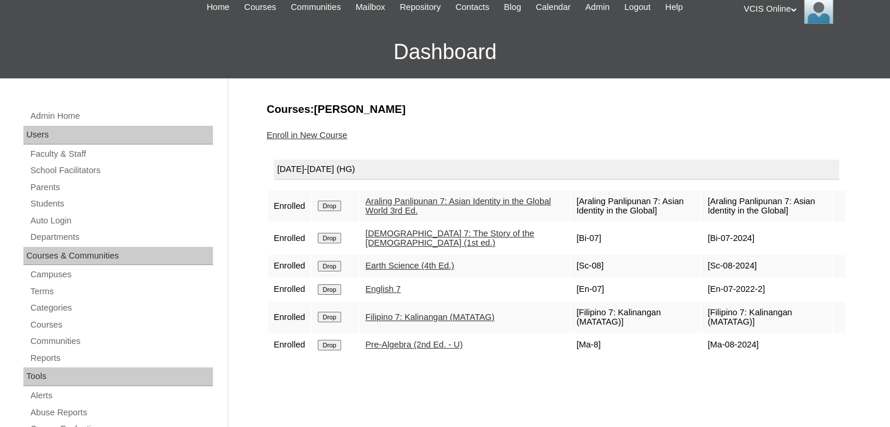
scroll to position [117, 0]
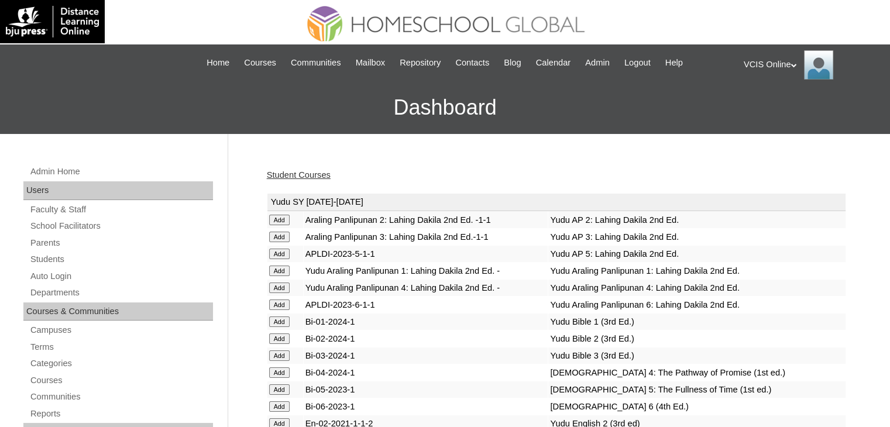
click at [314, 170] on link "Student Courses" at bounding box center [299, 174] width 64 height 9
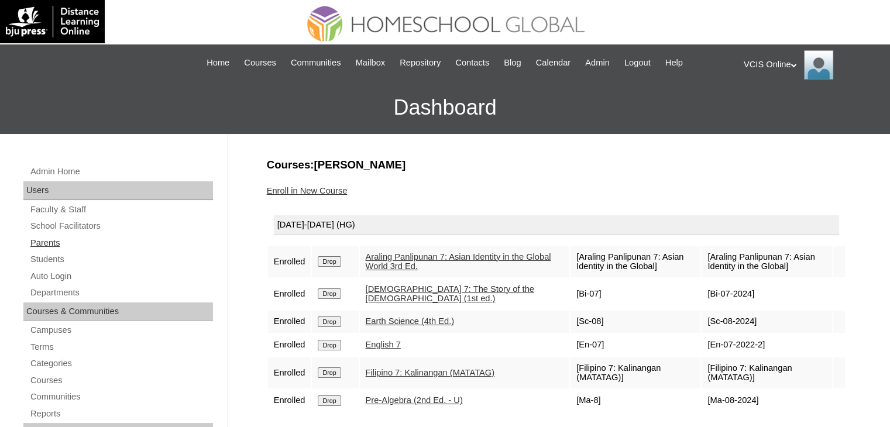
click at [54, 242] on link "Parents" at bounding box center [121, 243] width 184 height 15
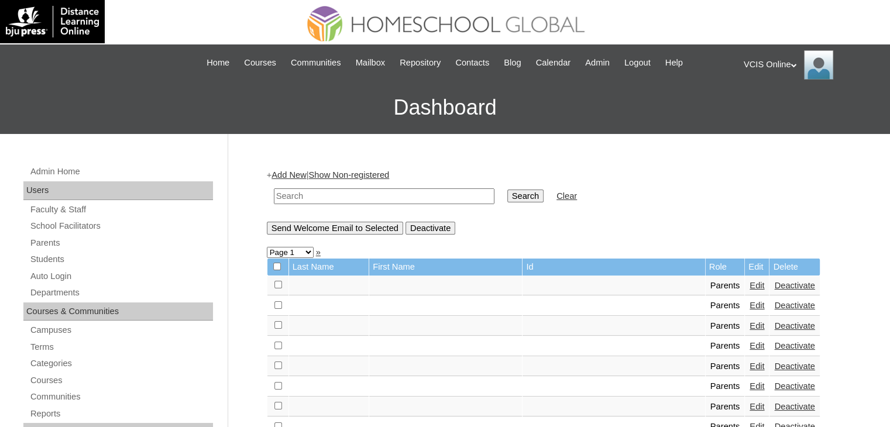
click at [343, 199] on input "text" at bounding box center [384, 196] width 220 height 16
paste input "VCIS023-7A-PA2025"
type input "VCIS023-7A-PA2025"
click at [507, 195] on input "Search" at bounding box center [525, 195] width 36 height 13
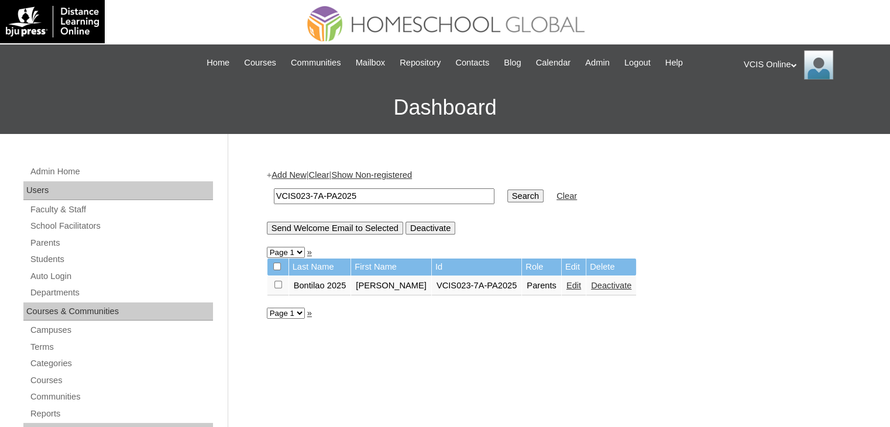
click at [581, 285] on link "Edit" at bounding box center [573, 285] width 15 height 9
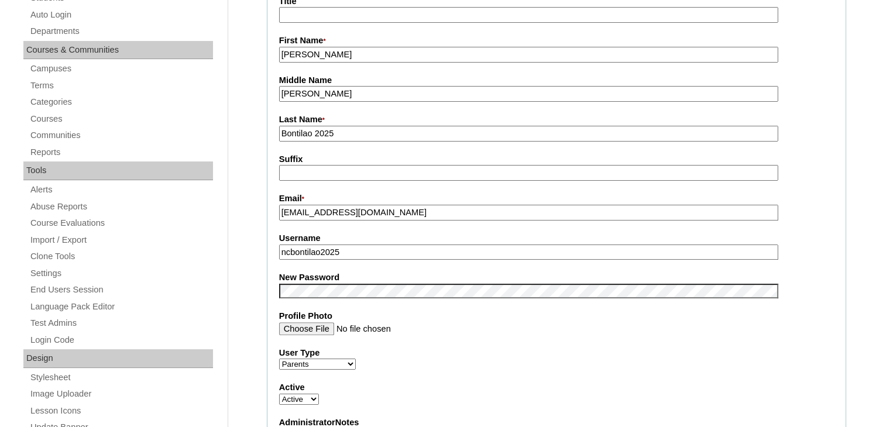
scroll to position [292, 0]
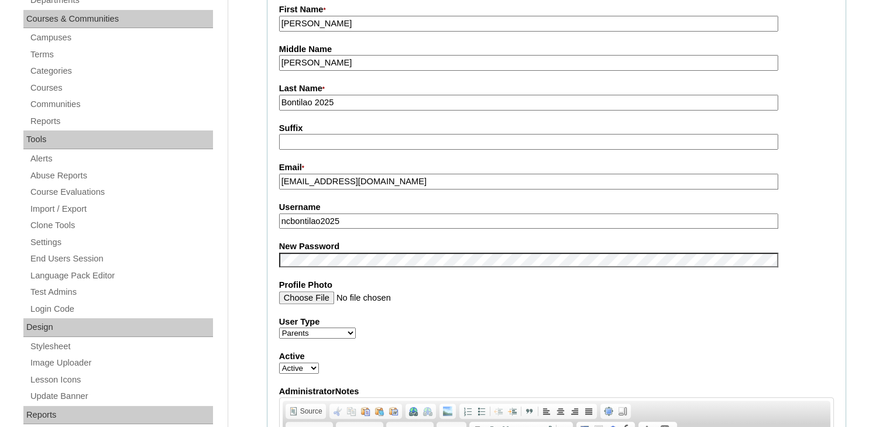
click at [353, 222] on input "ncbontilao2025" at bounding box center [528, 221] width 499 height 16
paste input "[PERSON_NAME]"
type input "ncramsay2025"
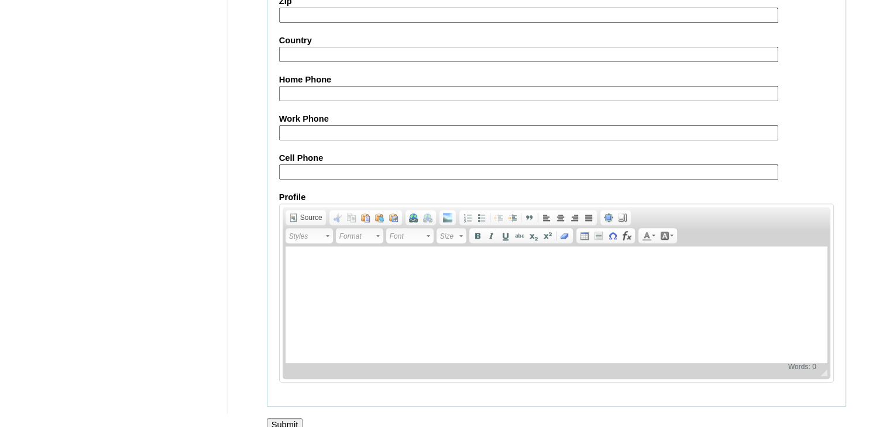
scroll to position [1099, 0]
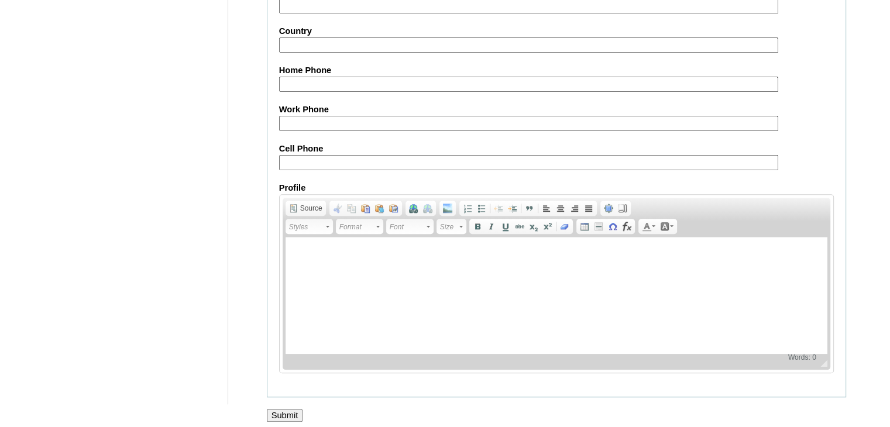
click at [283, 411] on input "Submit" at bounding box center [285, 415] width 36 height 13
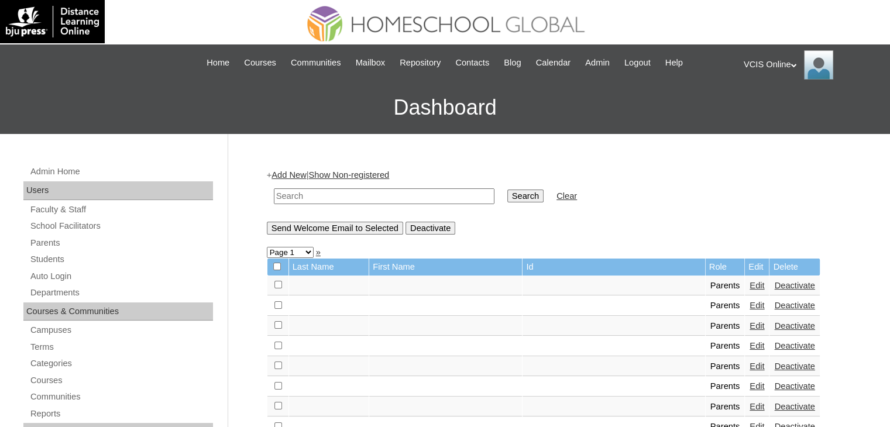
click at [336, 189] on input "text" at bounding box center [384, 196] width 220 height 16
click at [339, 185] on td at bounding box center [384, 195] width 232 height 27
click at [336, 197] on input "text" at bounding box center [384, 196] width 220 height 16
paste input "VCIS023-7A-PA2025"
type input "VCIS023-7A-PA2025"
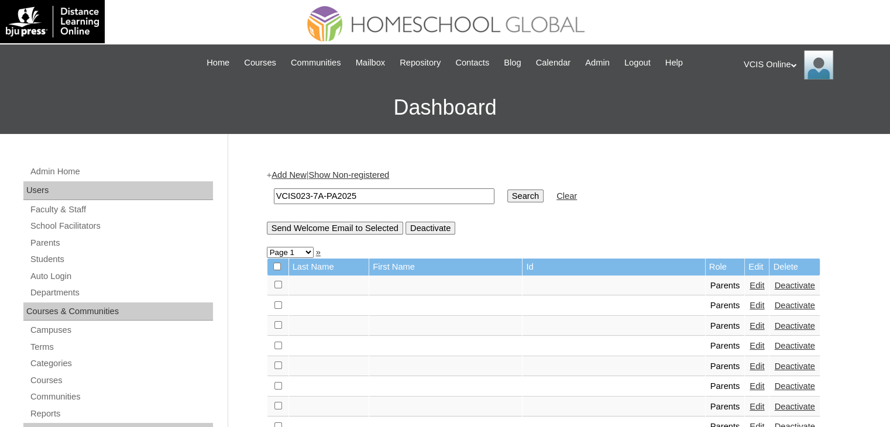
click at [507, 192] on input "Search" at bounding box center [525, 195] width 36 height 13
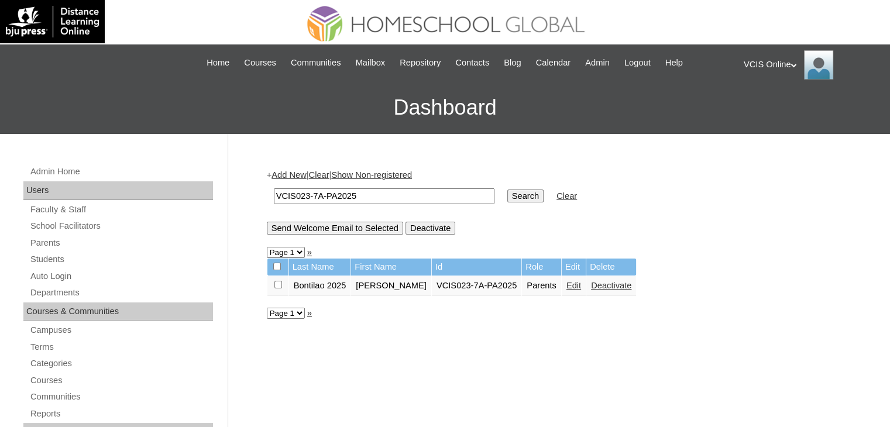
click at [392, 197] on input "VCIS023-7A-PA2025" at bounding box center [384, 196] width 220 height 16
